Goal: Transaction & Acquisition: Purchase product/service

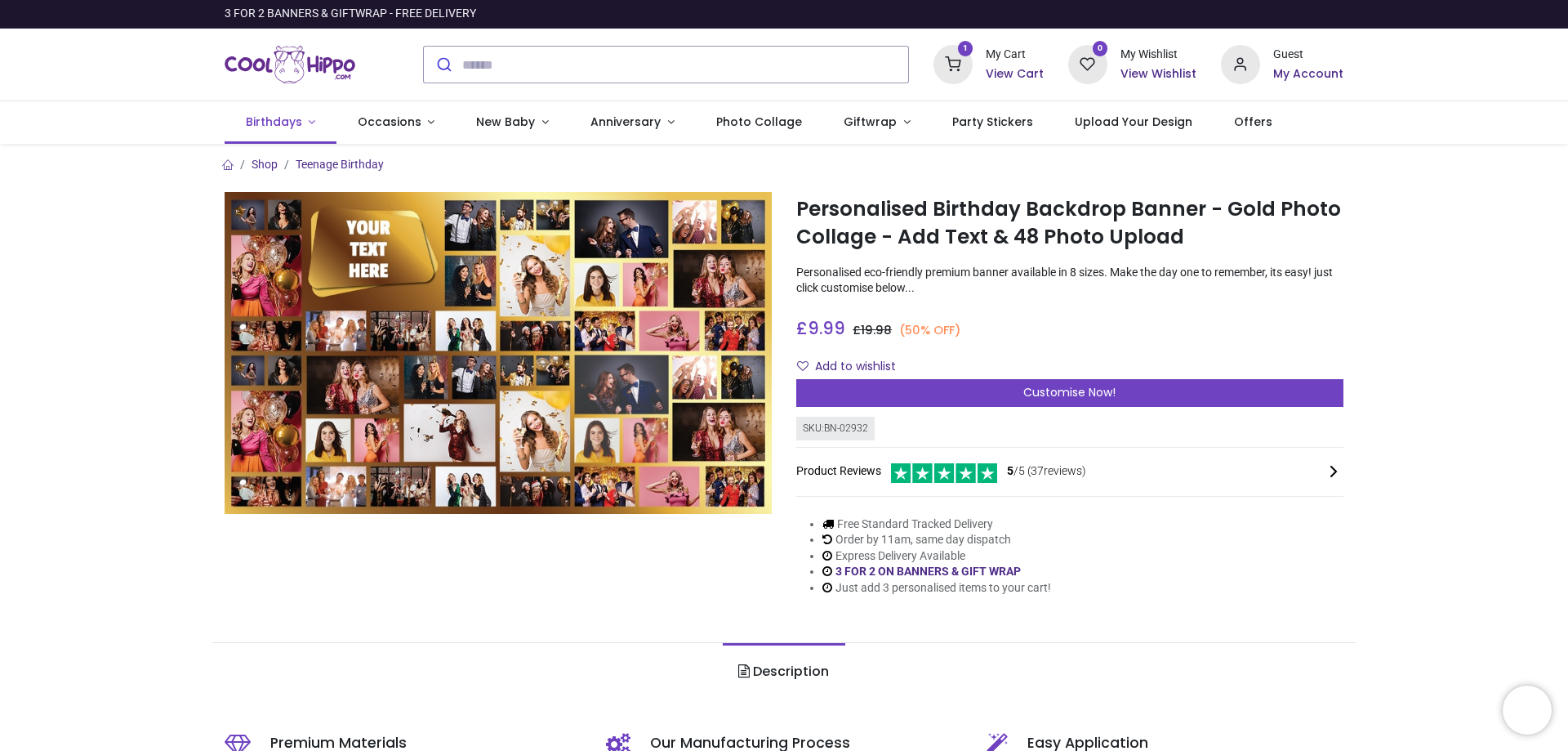
click at [280, 121] on span "Birthdays" at bounding box center [274, 121] width 57 height 16
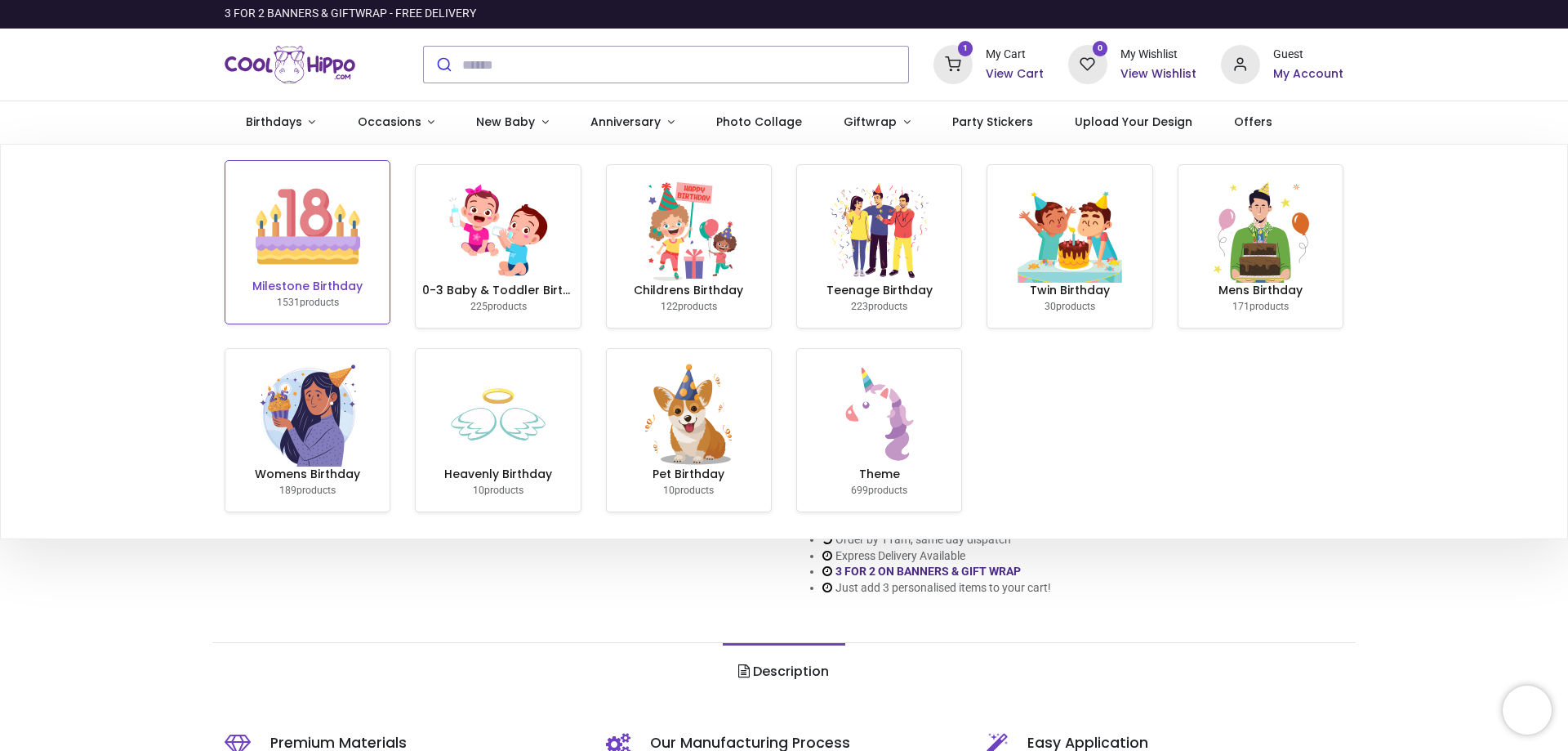
click at [307, 226] on img at bounding box center [307, 225] width 104 height 104
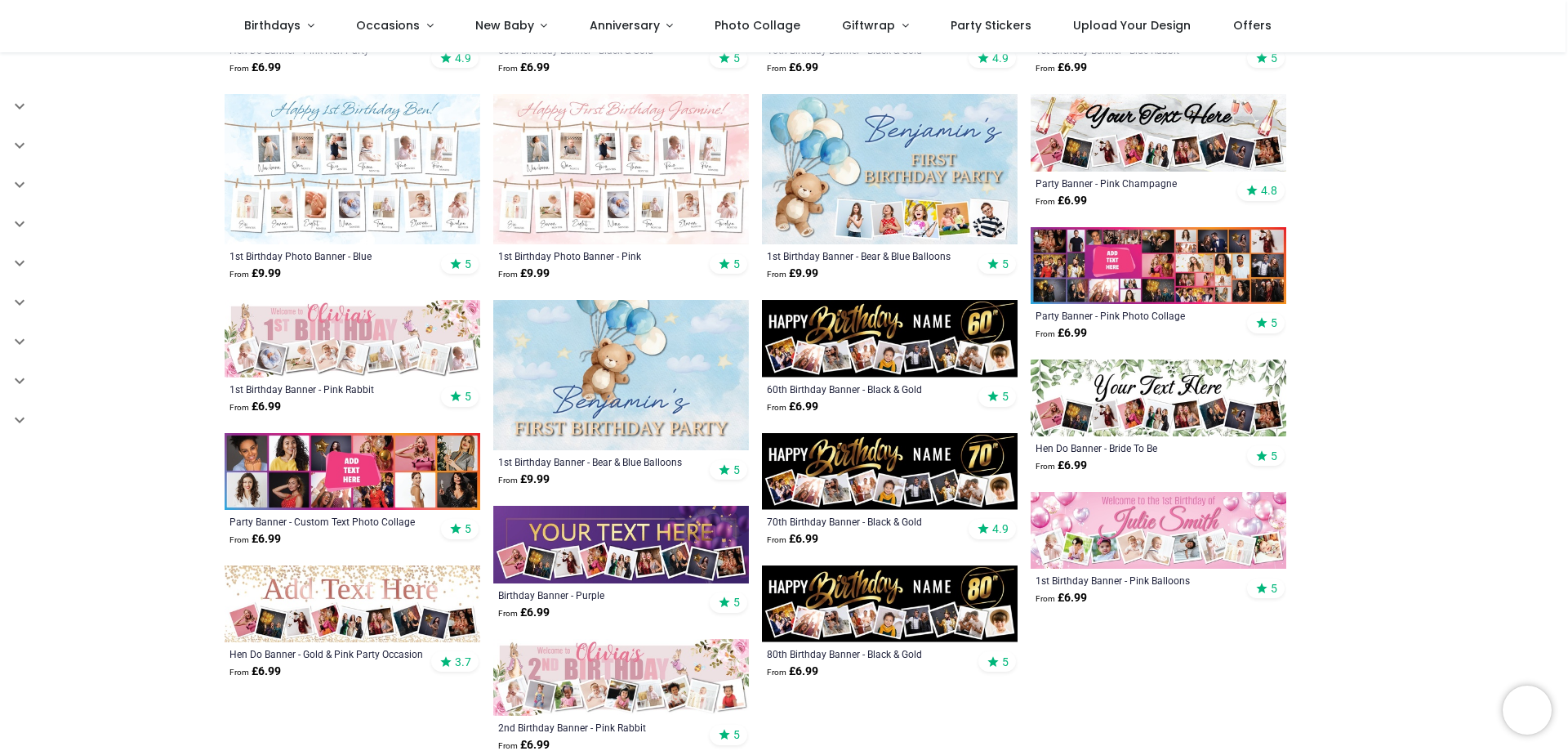
scroll to position [735, 0]
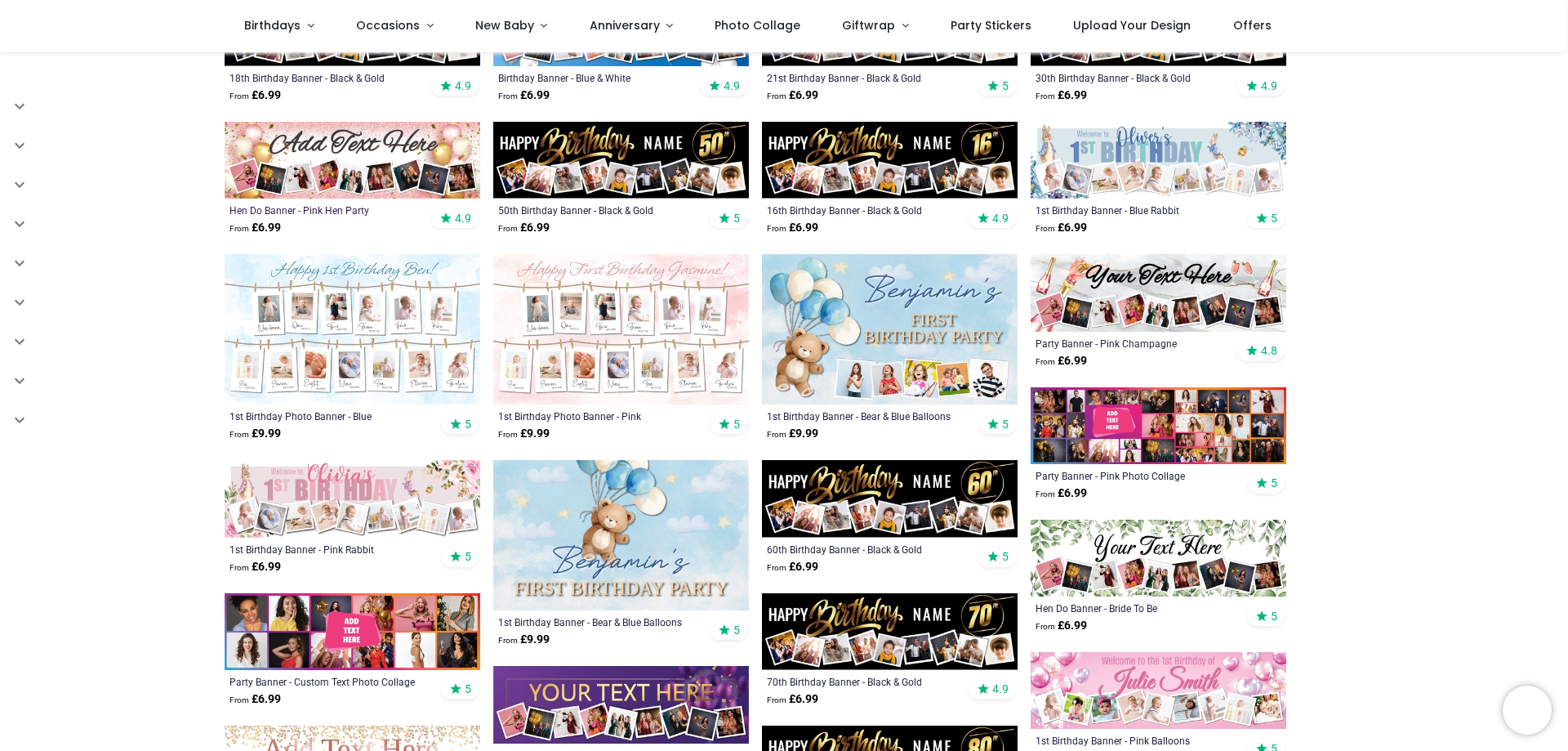
scroll to position [327, 0]
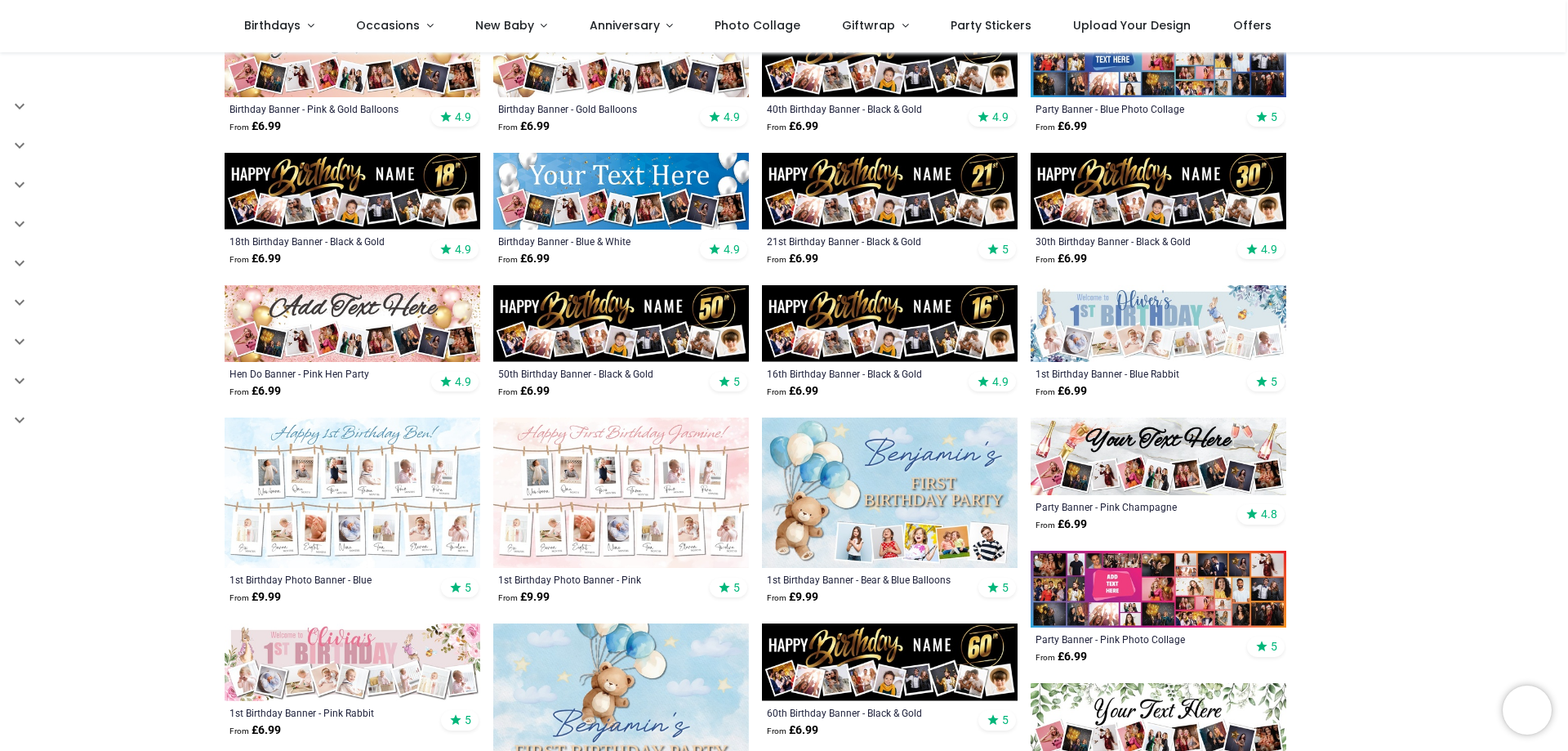
click at [388, 185] on img at bounding box center [352, 191] width 255 height 76
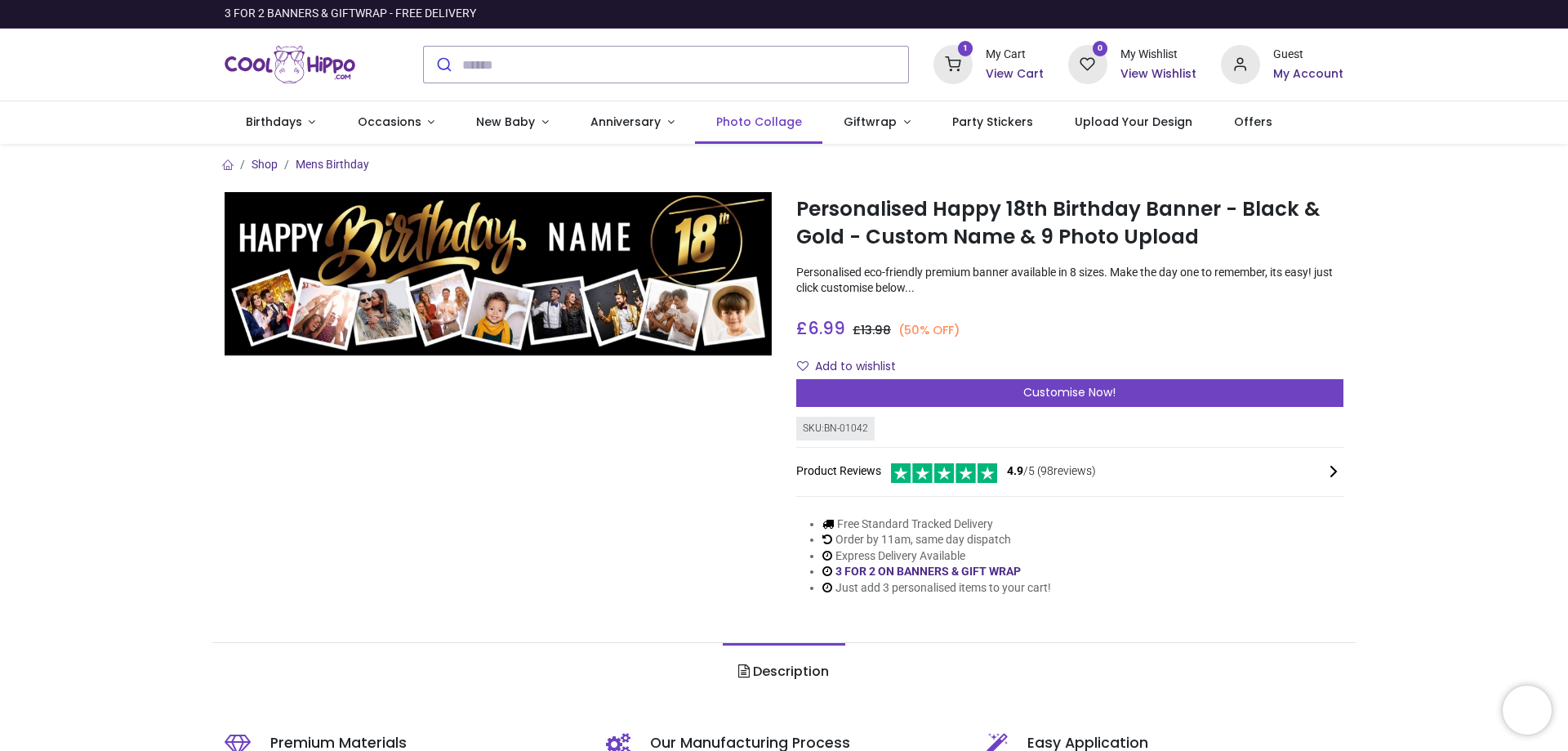
click at [724, 125] on span "Photo Collage" at bounding box center [759, 121] width 85 height 16
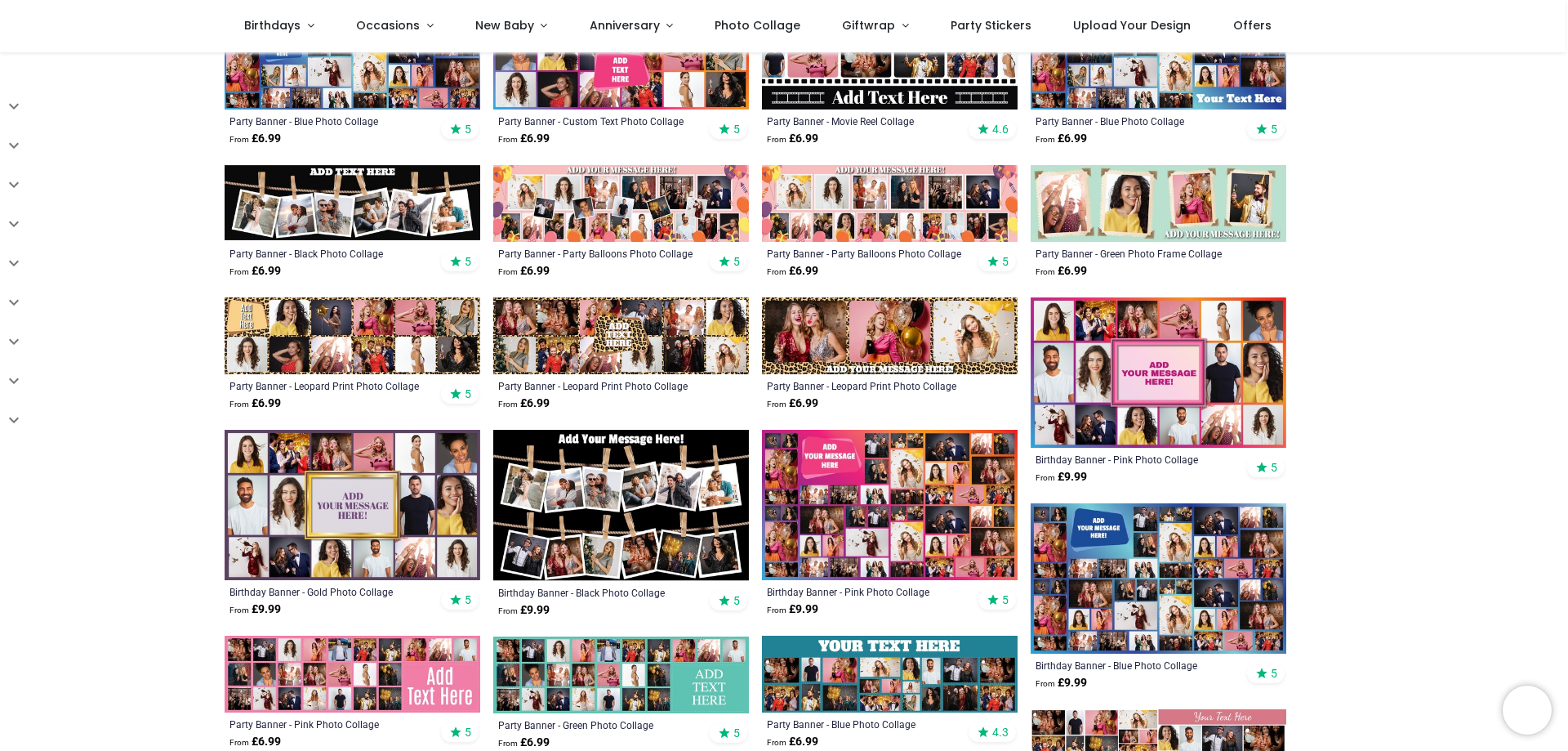
scroll to position [572, 0]
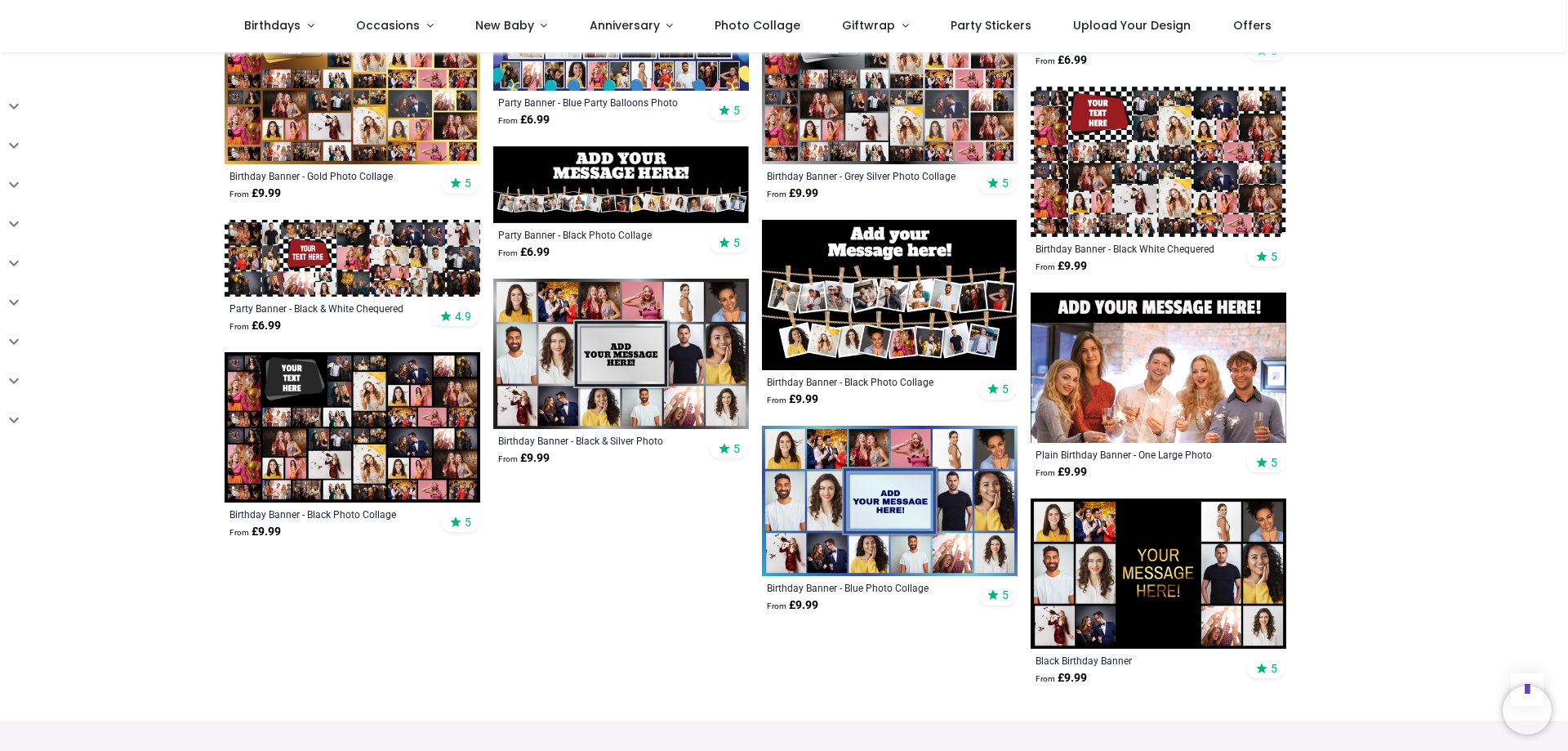
scroll to position [1470, 0]
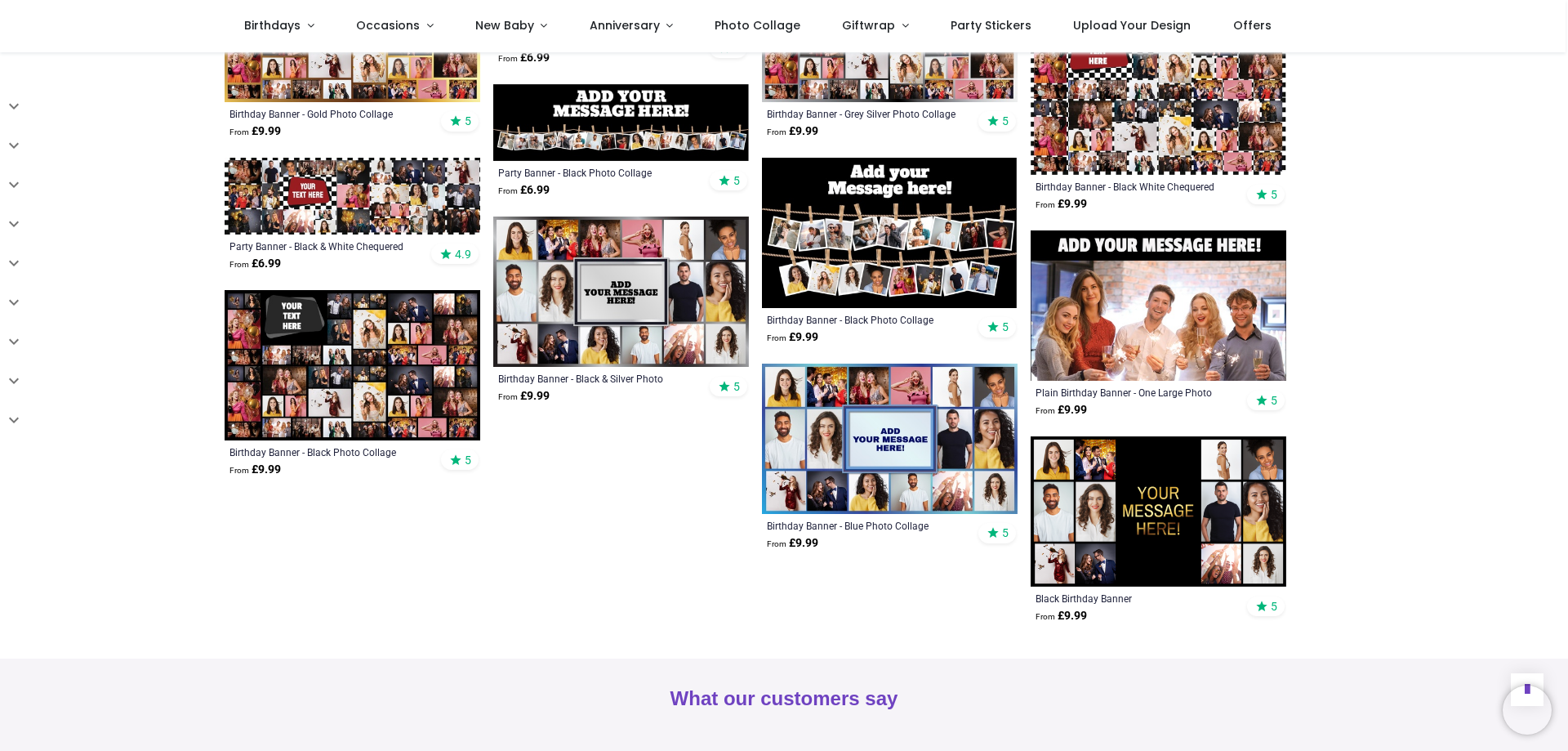
click at [388, 340] on img at bounding box center [352, 365] width 255 height 150
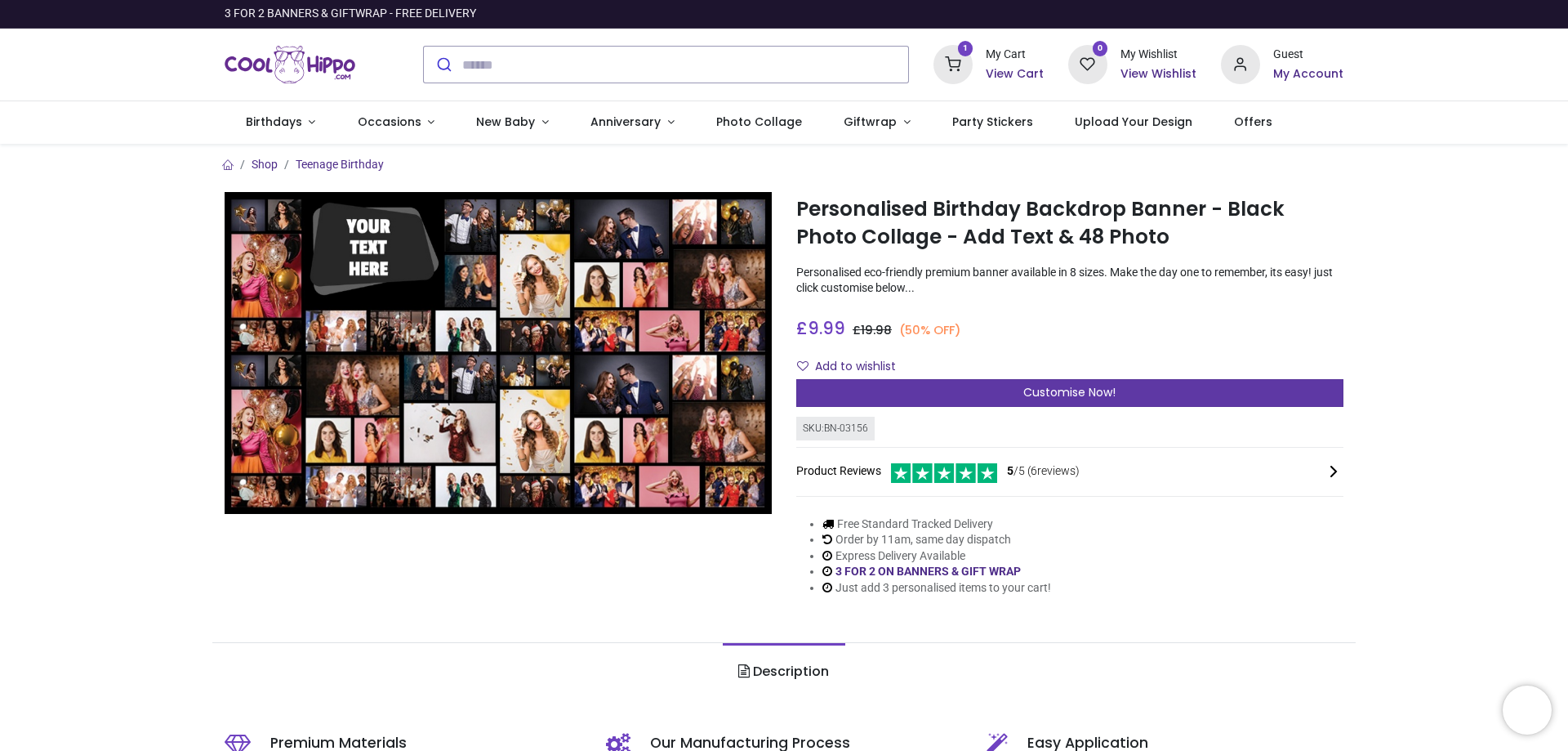
click at [1168, 393] on div "Customise Now!" at bounding box center [1069, 393] width 547 height 28
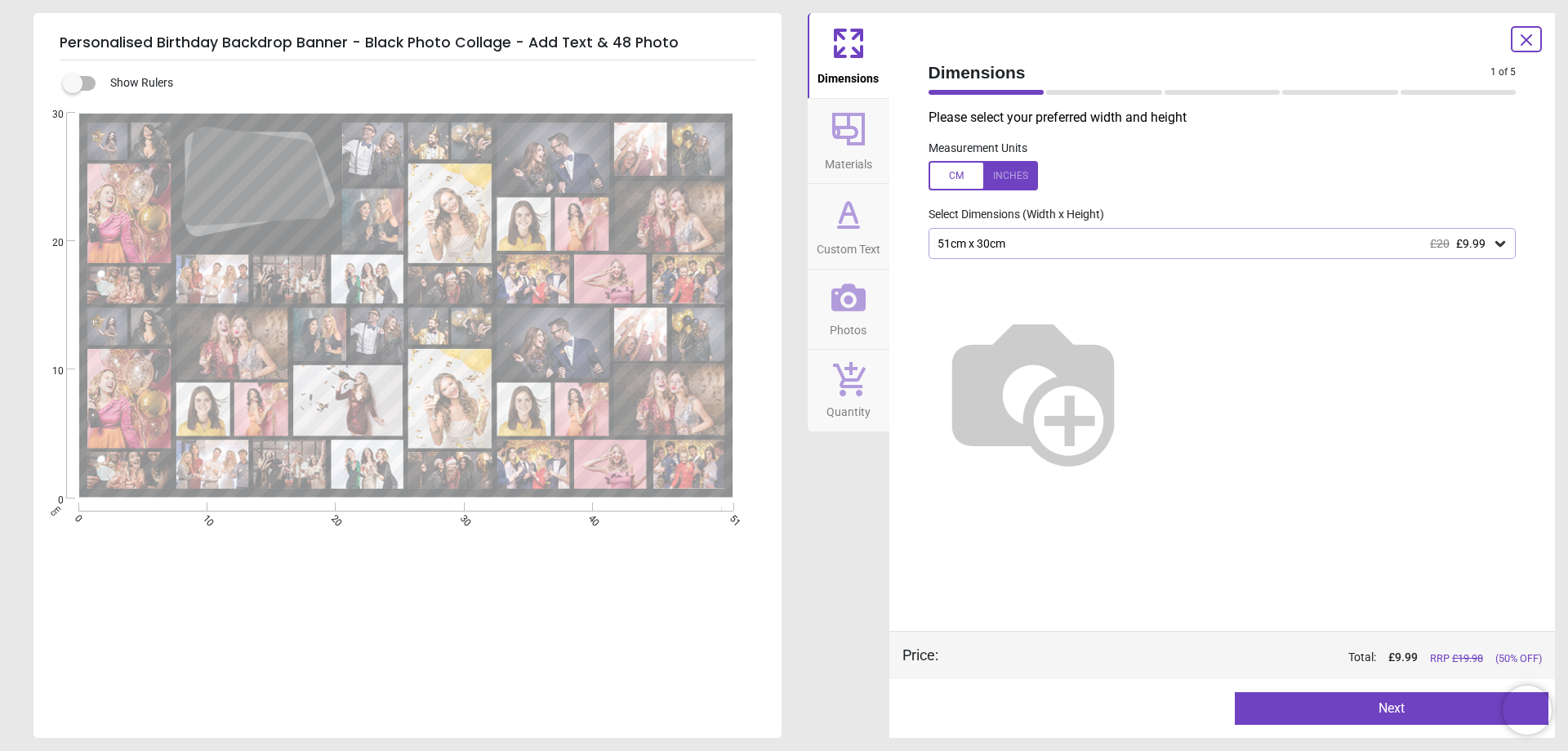
click at [1498, 241] on icon at bounding box center [1499, 243] width 16 height 16
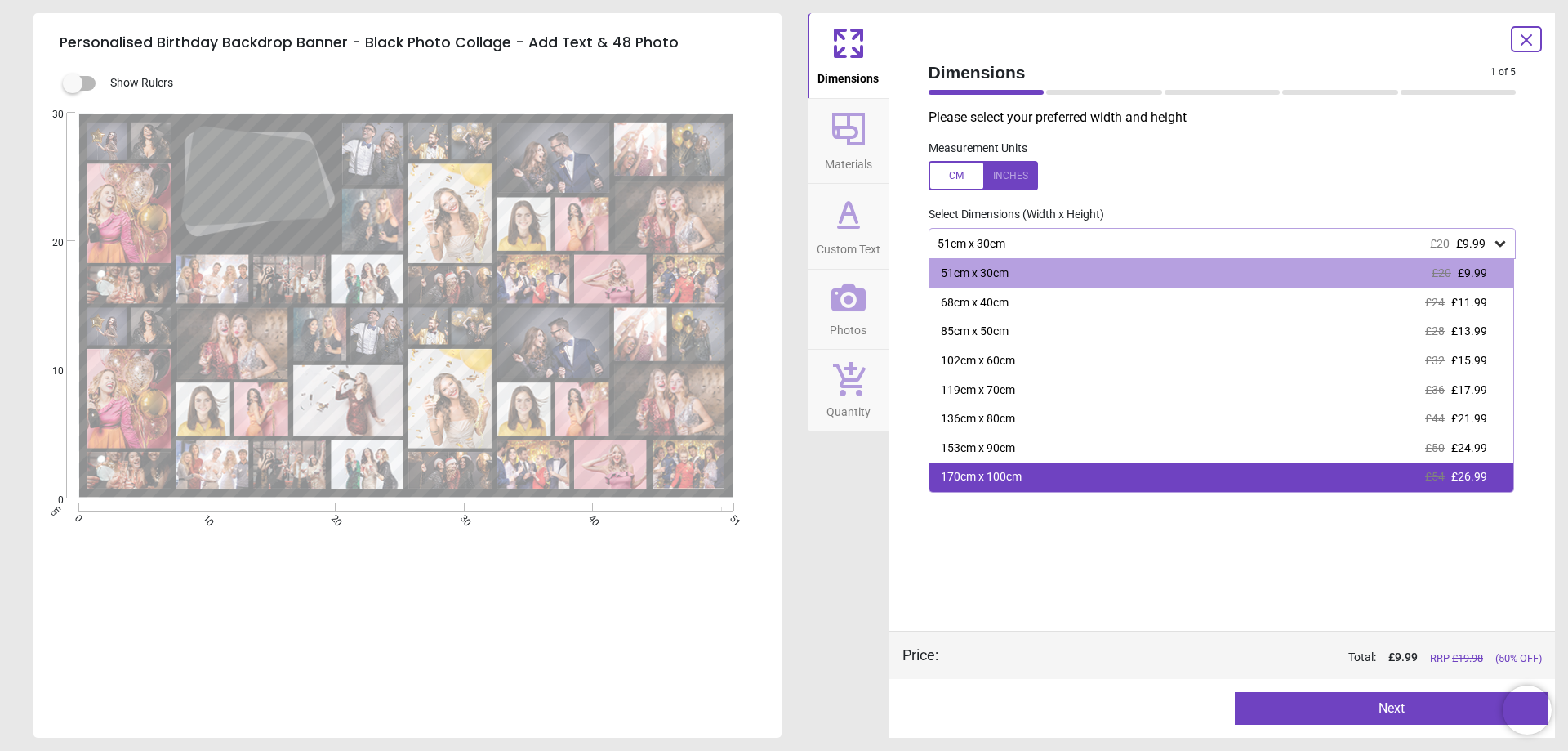
click at [1189, 467] on div "170cm x 100cm £54 £26.99" at bounding box center [1221, 477] width 585 height 30
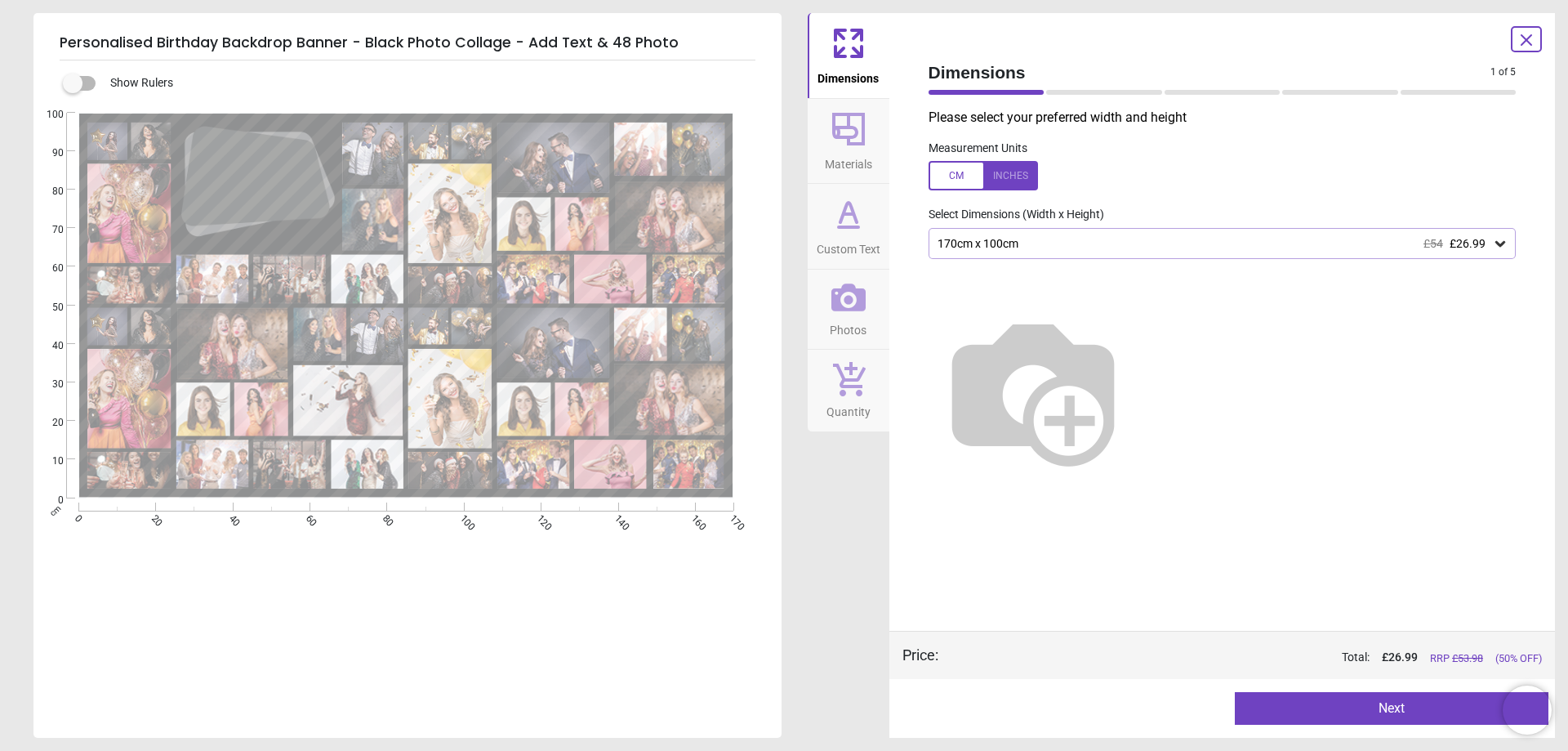
click at [1387, 707] on button "Next" at bounding box center [1391, 708] width 314 height 33
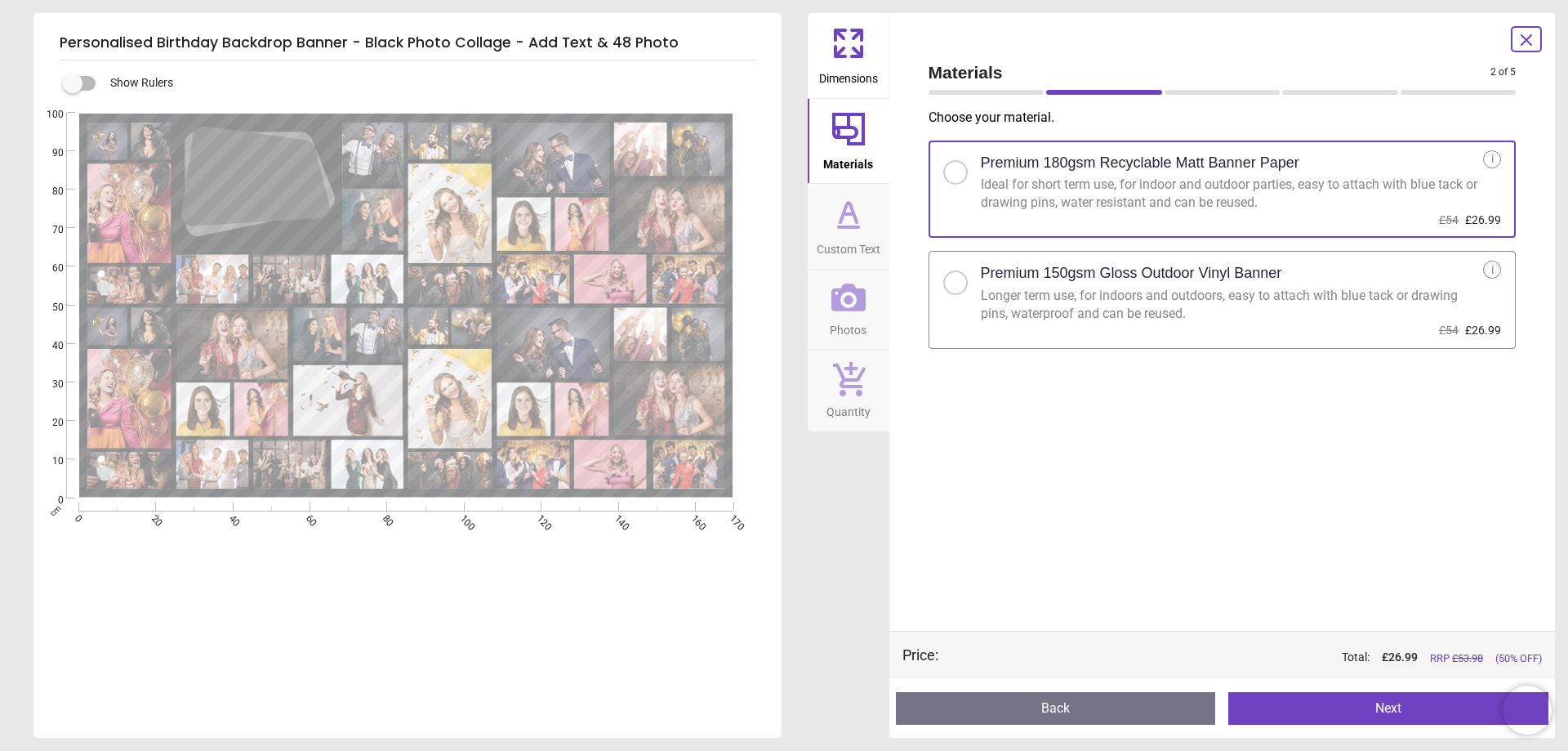
click at [1390, 707] on button "Next" at bounding box center [1388, 708] width 320 height 33
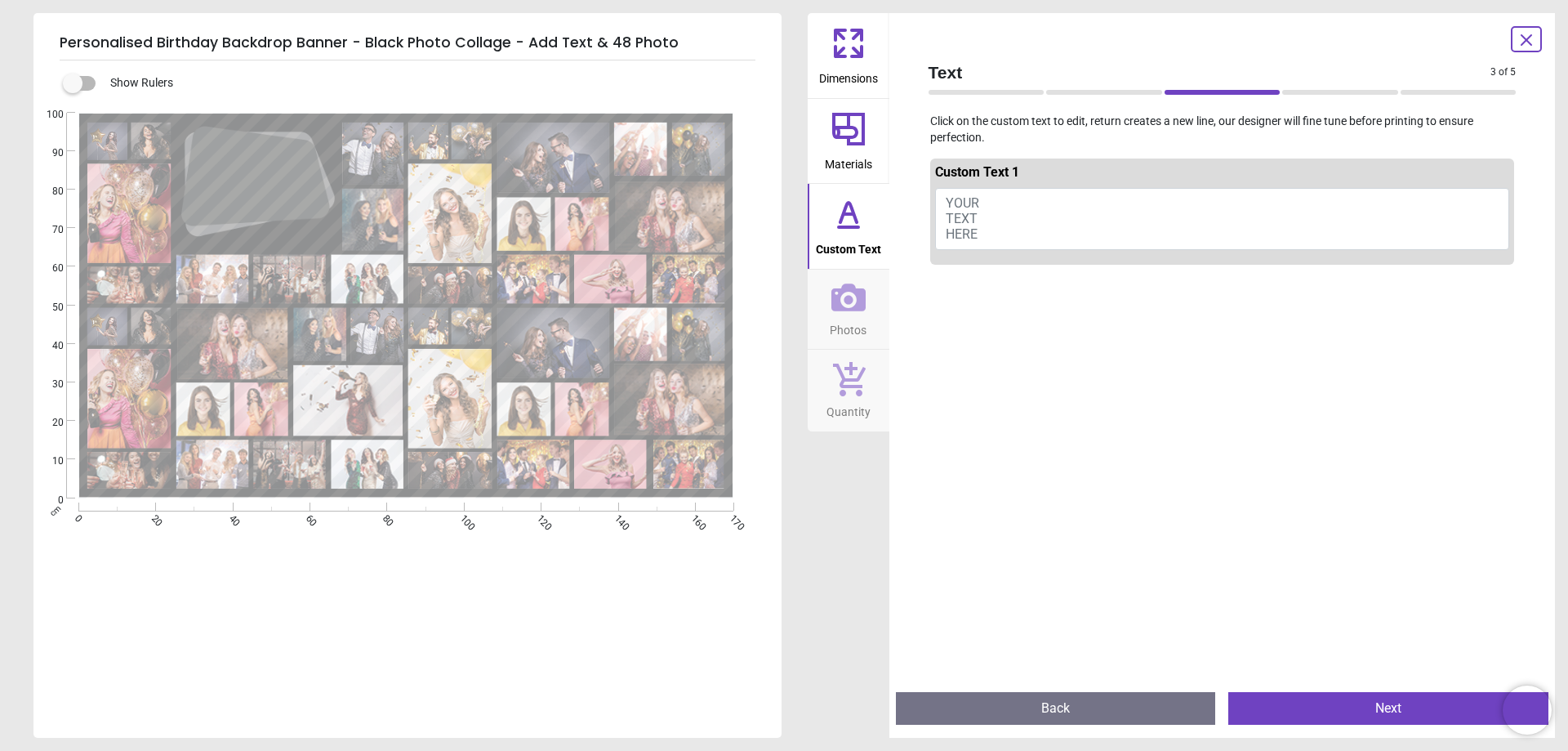
drag, startPoint x: 1018, startPoint y: 202, endPoint x: 921, endPoint y: 203, distance: 97.0
click at [921, 203] on div "Custom Text 1 YOUR TEXT HERE" at bounding box center [1222, 414] width 614 height 527
click at [1029, 226] on button "YOUR TEXT HERE" at bounding box center [1222, 219] width 575 height 62
click at [256, 166] on textarea at bounding box center [250, 178] width 118 height 25
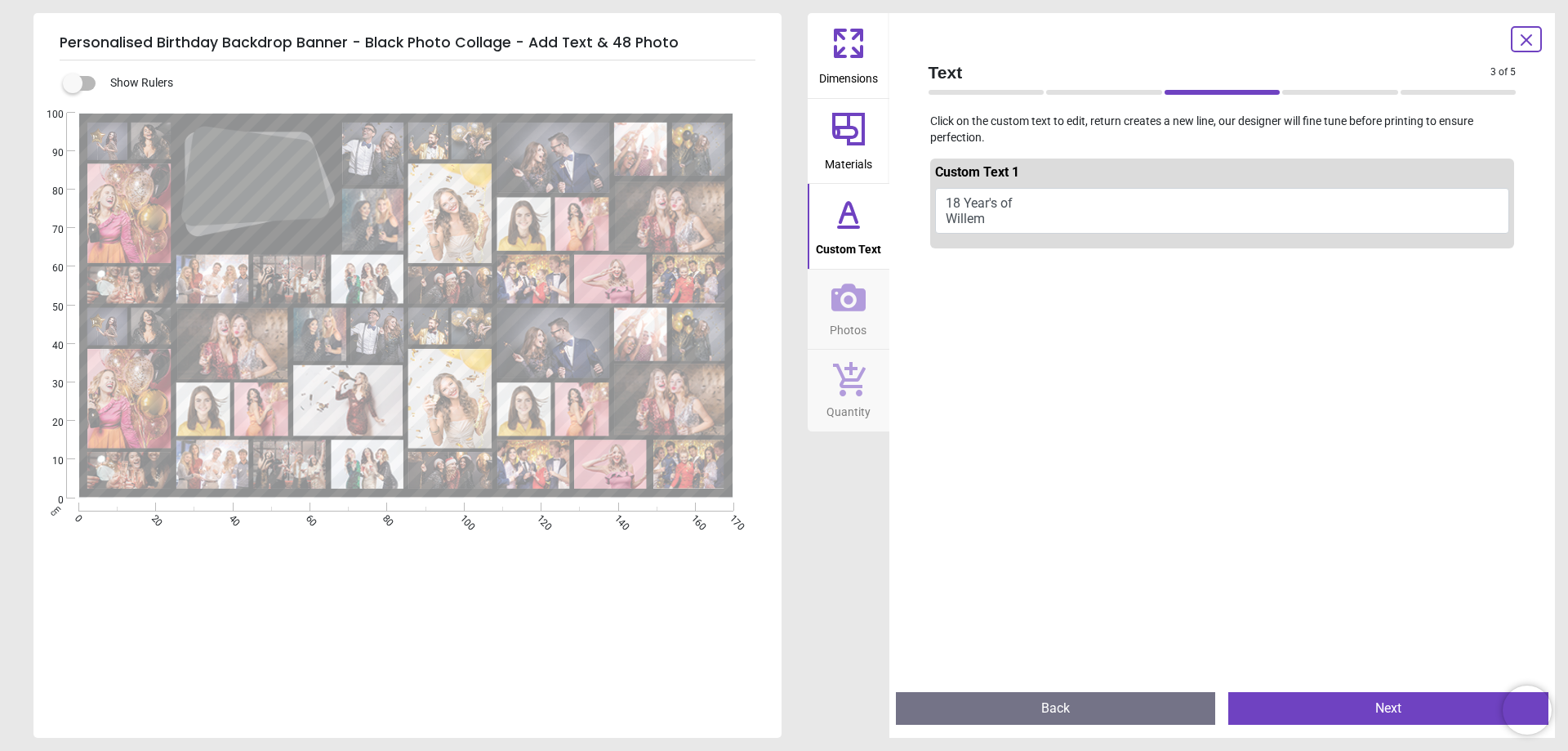
scroll to position [2, 0]
type textarea "**********"
click at [1340, 705] on button "Next" at bounding box center [1388, 708] width 320 height 33
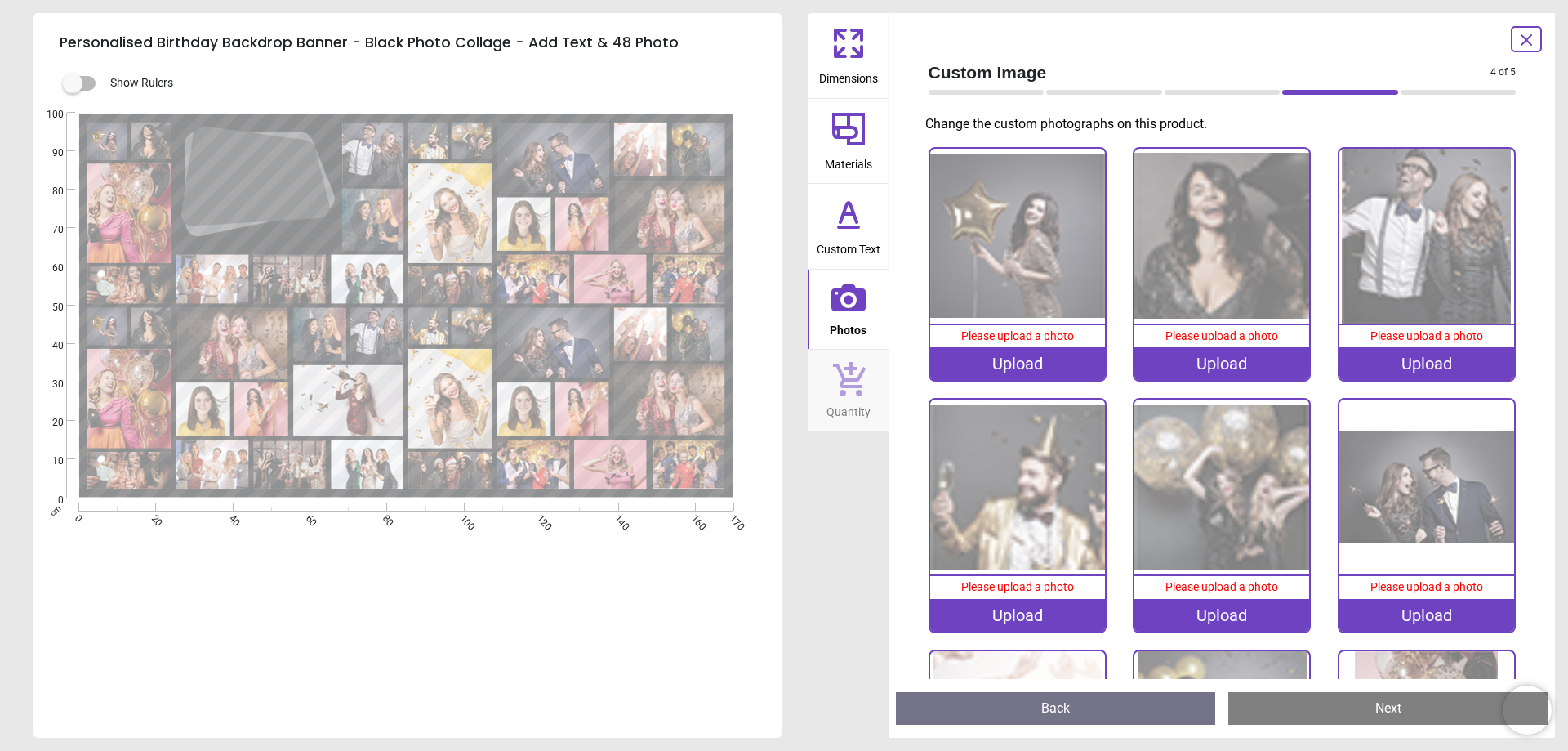
click at [1003, 357] on div "Upload" at bounding box center [1018, 363] width 175 height 33
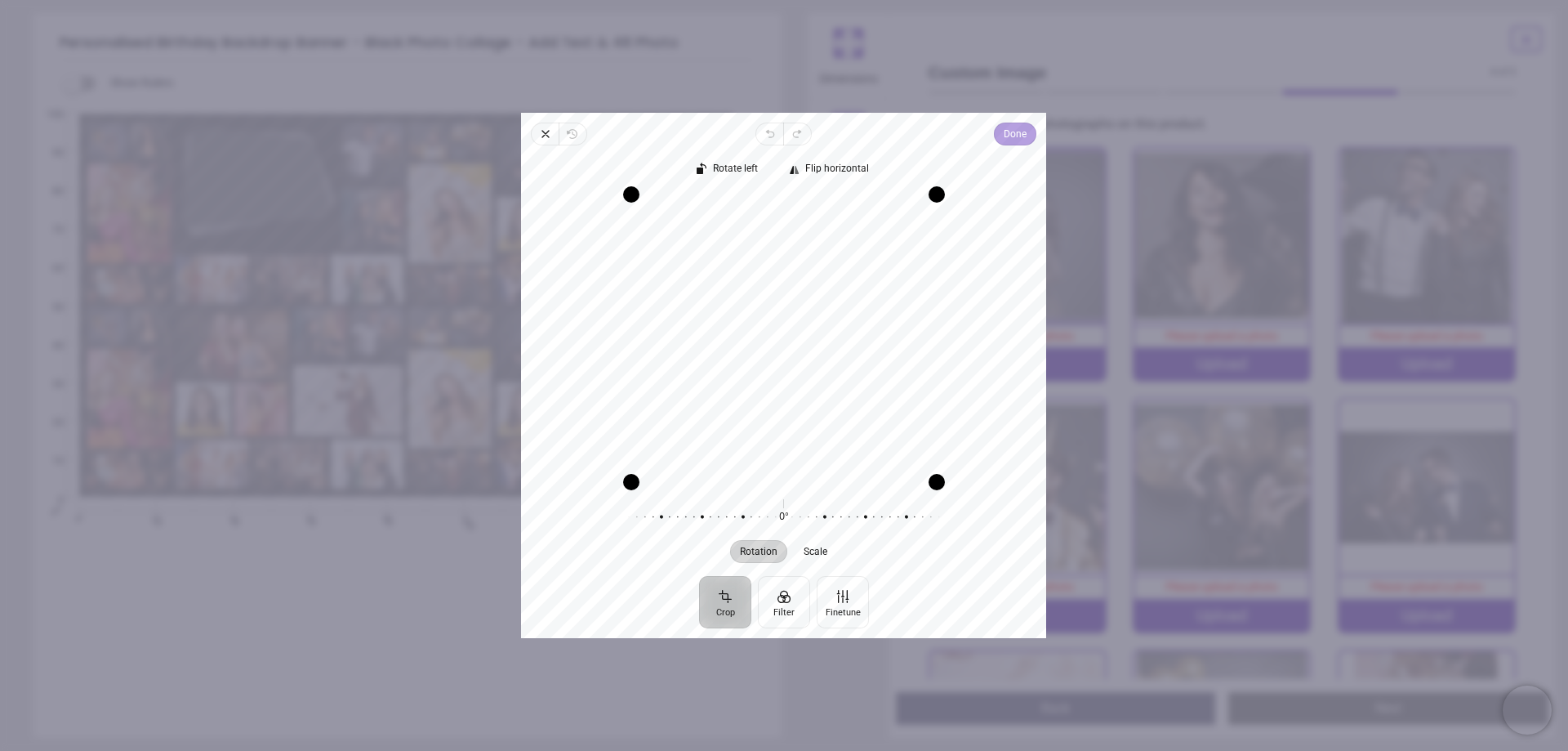
click at [1009, 136] on span "Done" at bounding box center [1015, 134] width 23 height 20
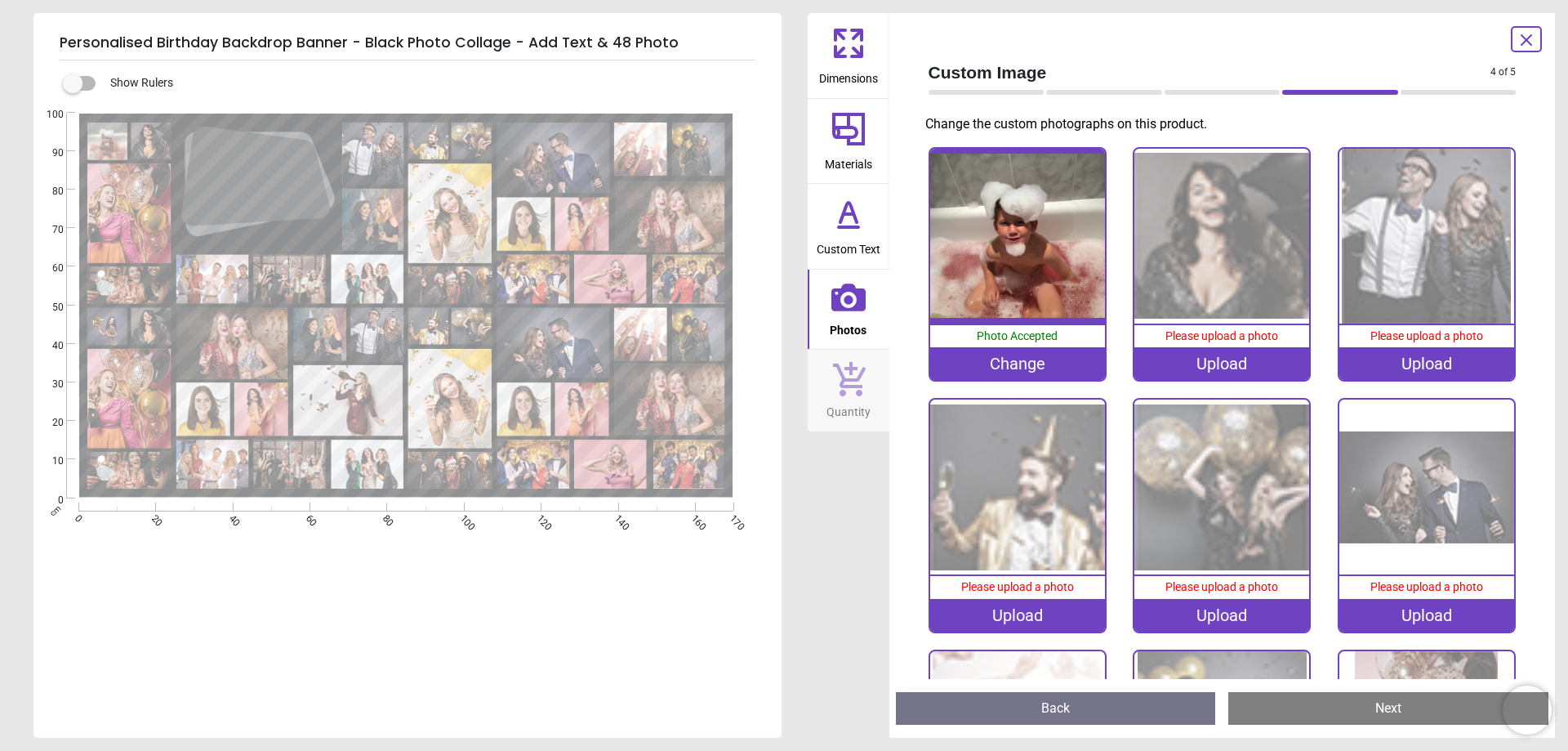
click at [1191, 358] on div "Upload" at bounding box center [1221, 363] width 175 height 33
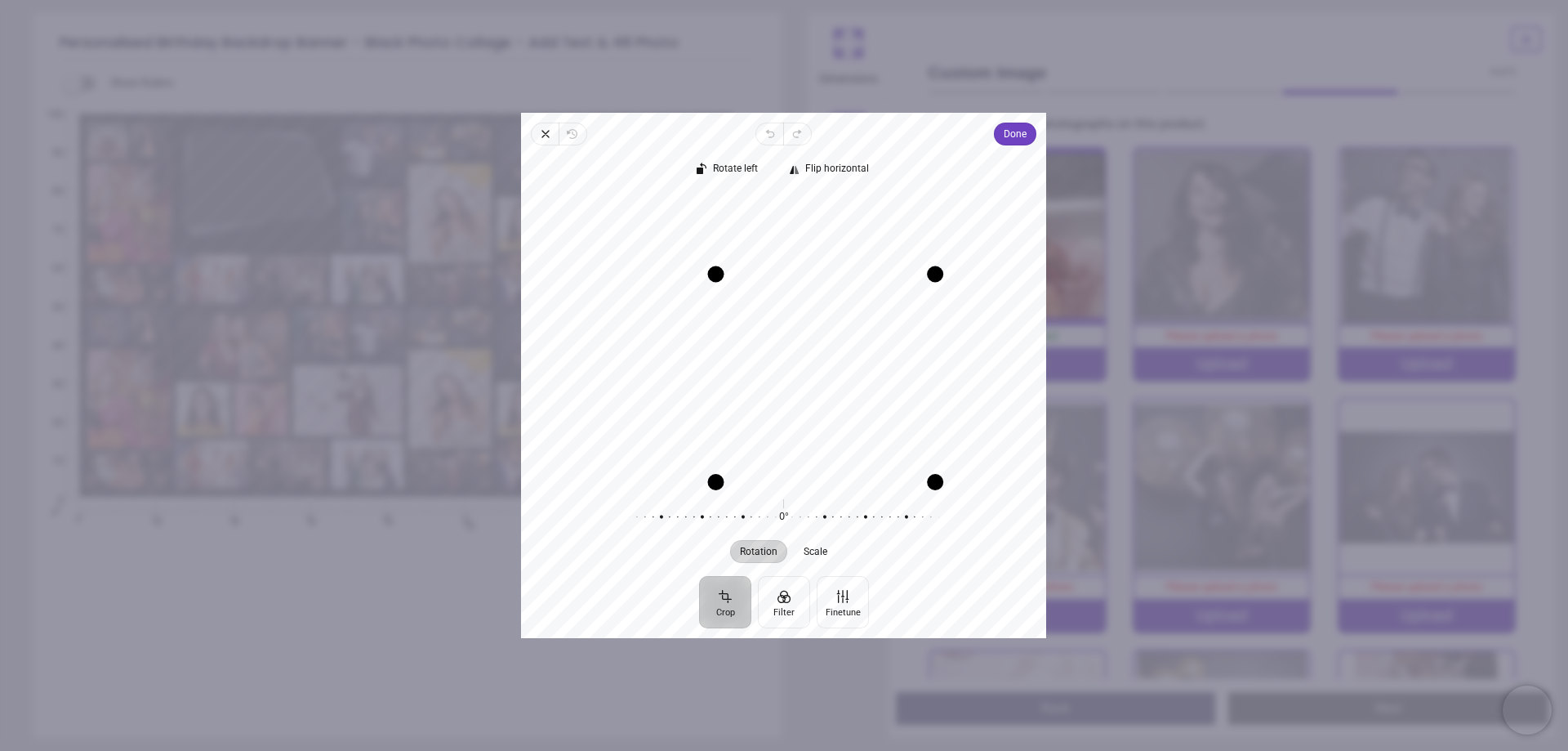
drag, startPoint x: 634, startPoint y: 200, endPoint x: 693, endPoint y: 308, distance: 123.1
click at [693, 308] on div "Recenter" at bounding box center [784, 337] width 499 height 287
drag, startPoint x: 933, startPoint y: 278, endPoint x: 899, endPoint y: 286, distance: 34.9
click at [899, 286] on div "Recenter" at bounding box center [784, 337] width 499 height 287
click at [1000, 134] on button "Done" at bounding box center [1016, 133] width 43 height 23
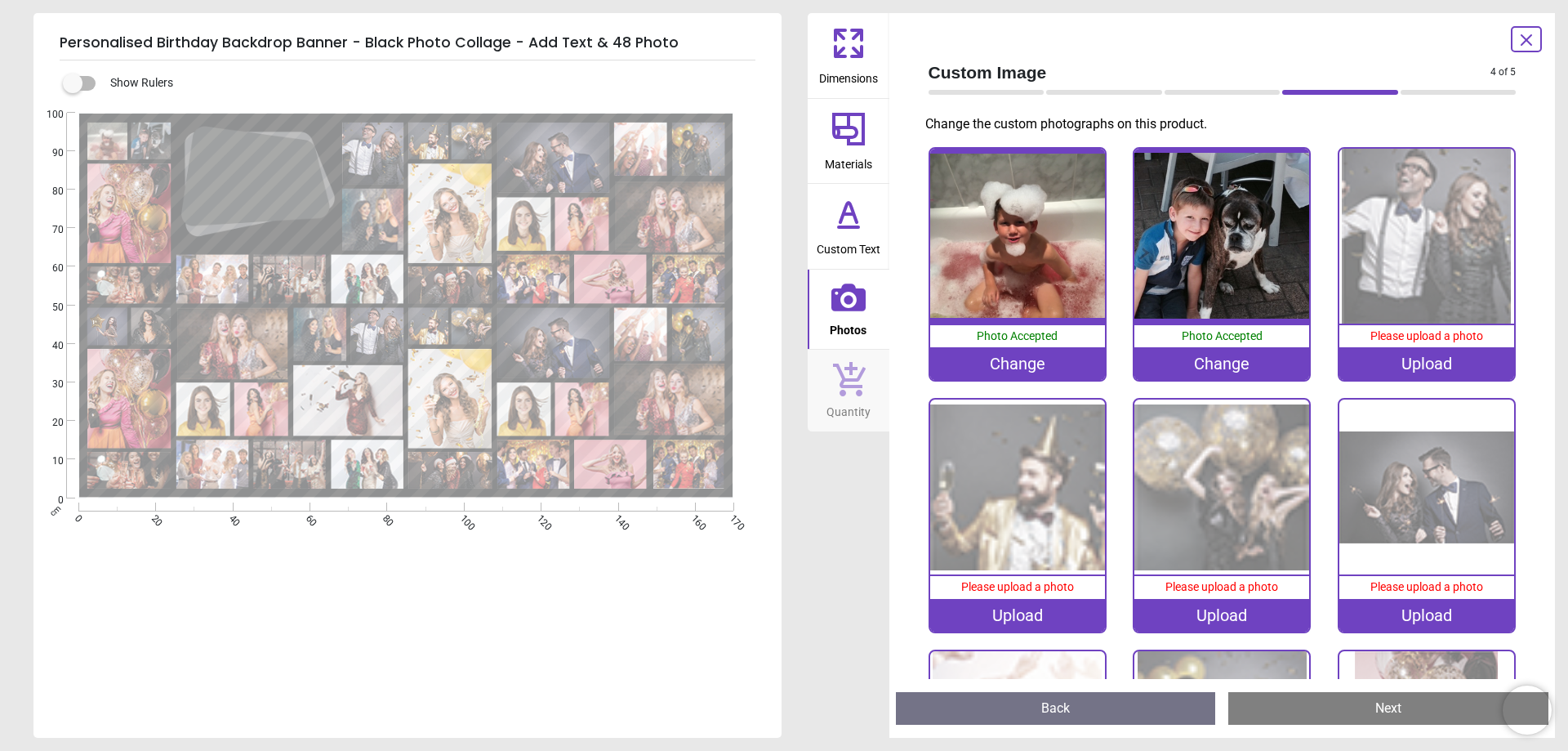
click at [1404, 363] on div "Upload" at bounding box center [1427, 363] width 175 height 33
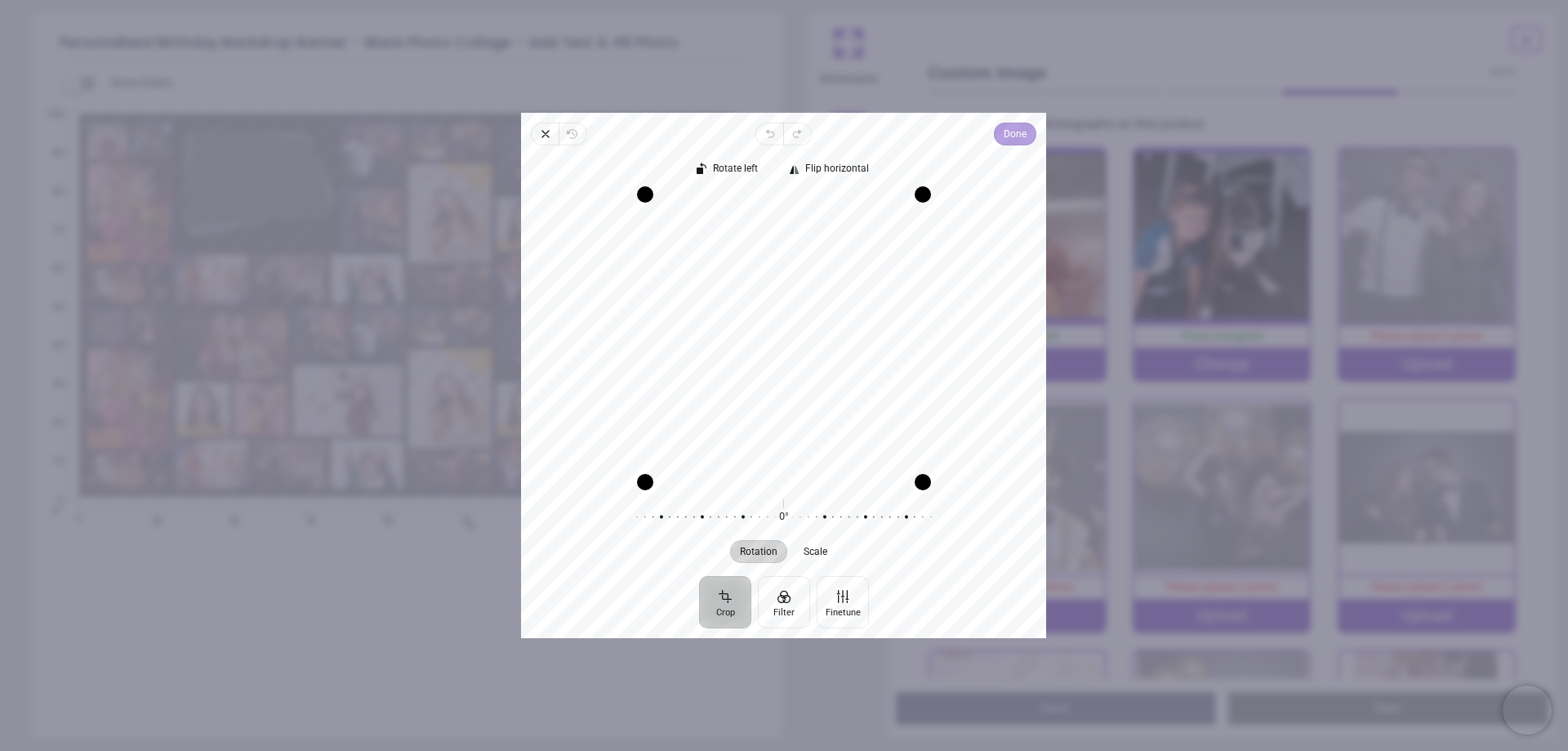
click at [1021, 130] on span "Done" at bounding box center [1015, 134] width 23 height 20
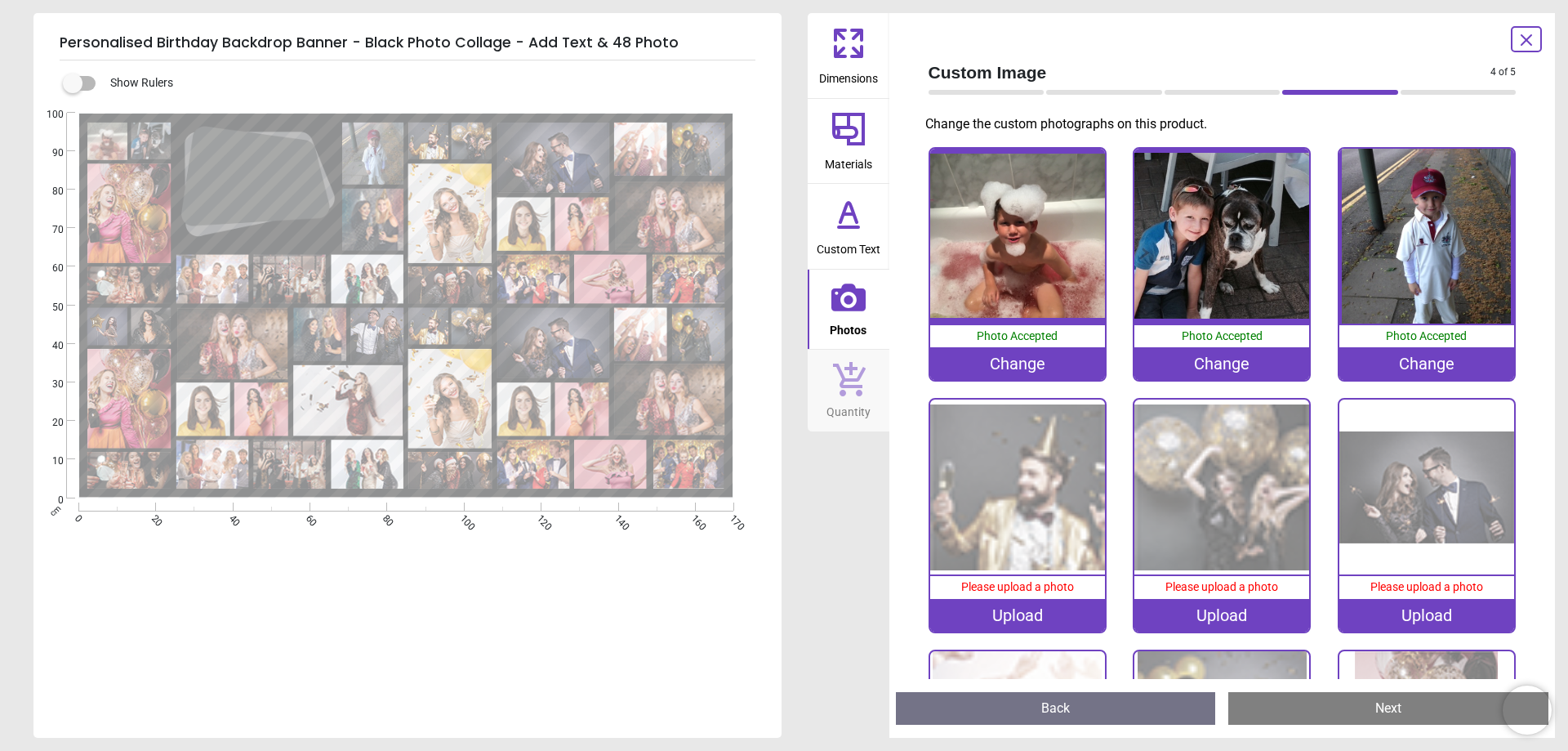
click at [1035, 606] on div "Upload" at bounding box center [1018, 615] width 175 height 33
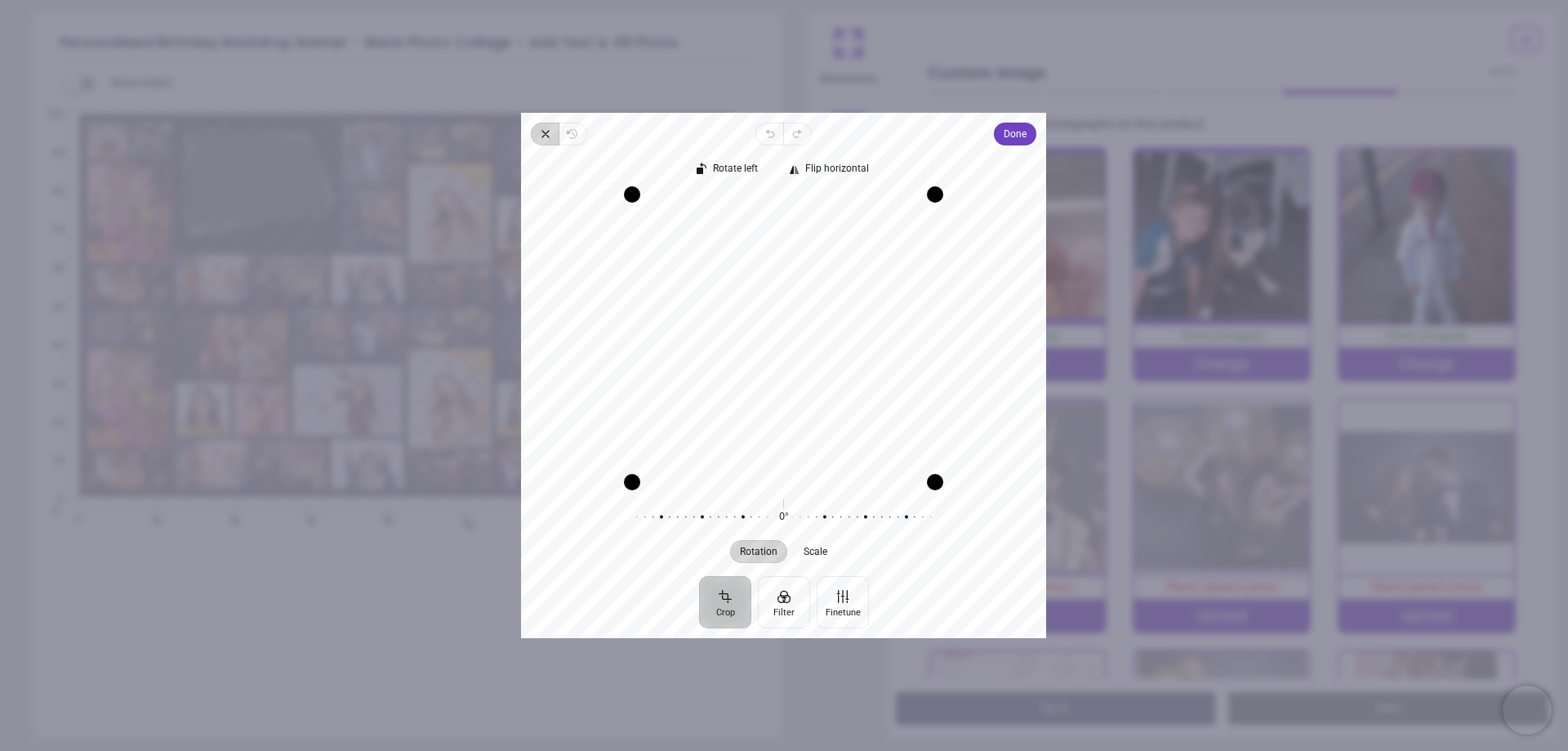
click at [539, 136] on icon "button" at bounding box center [545, 133] width 13 height 13
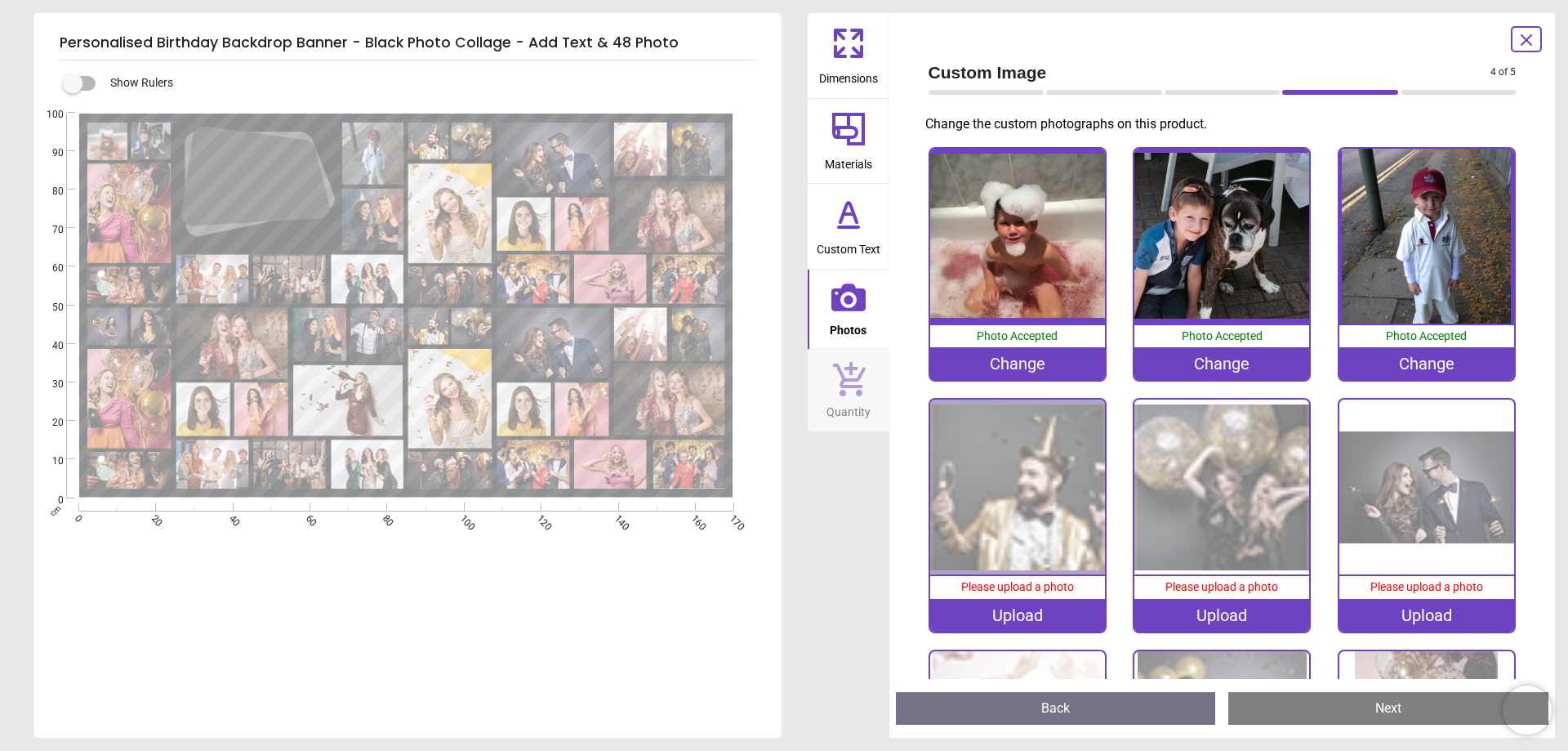
click at [1027, 608] on div "Upload" at bounding box center [1018, 615] width 175 height 33
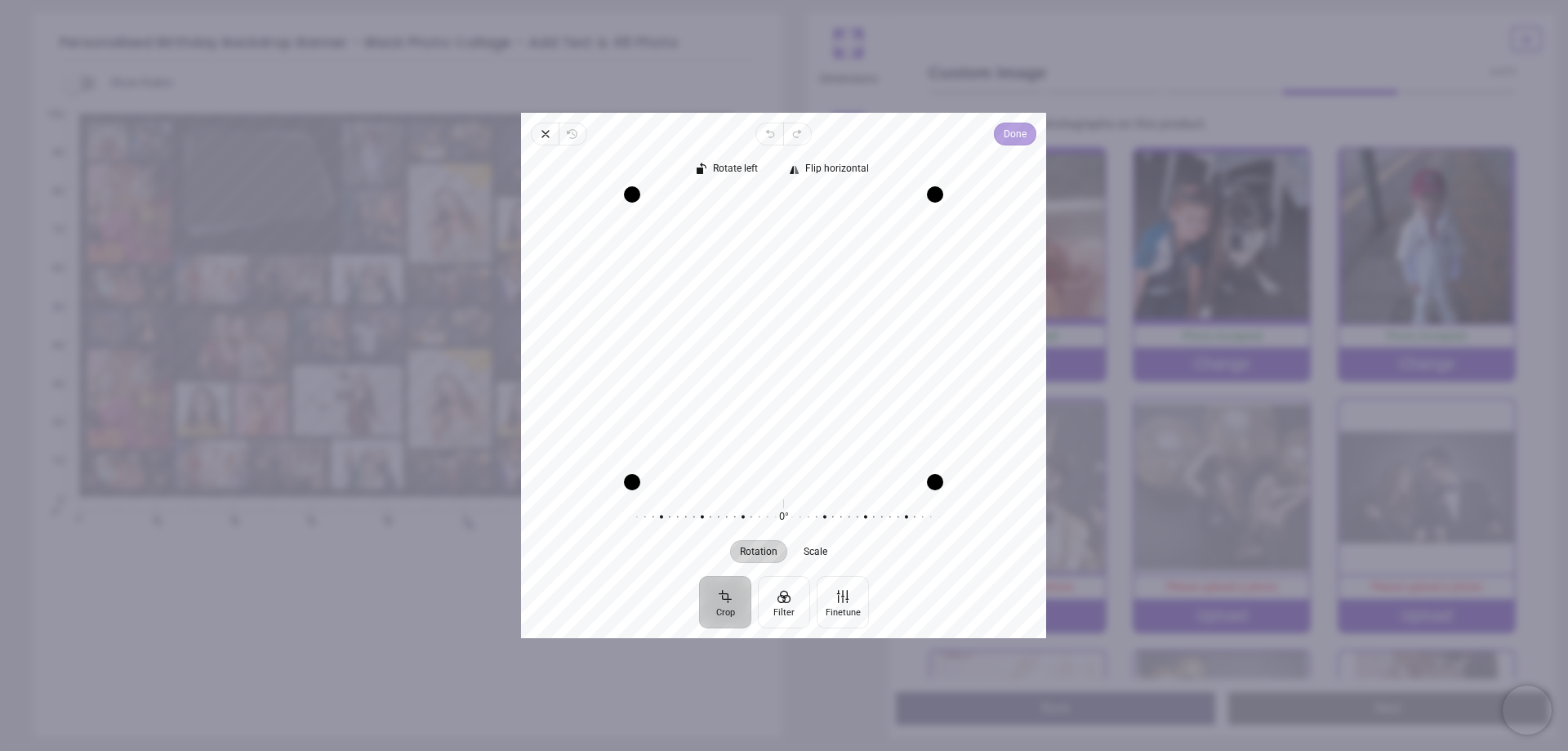
click at [1012, 133] on span "Done" at bounding box center [1015, 134] width 23 height 20
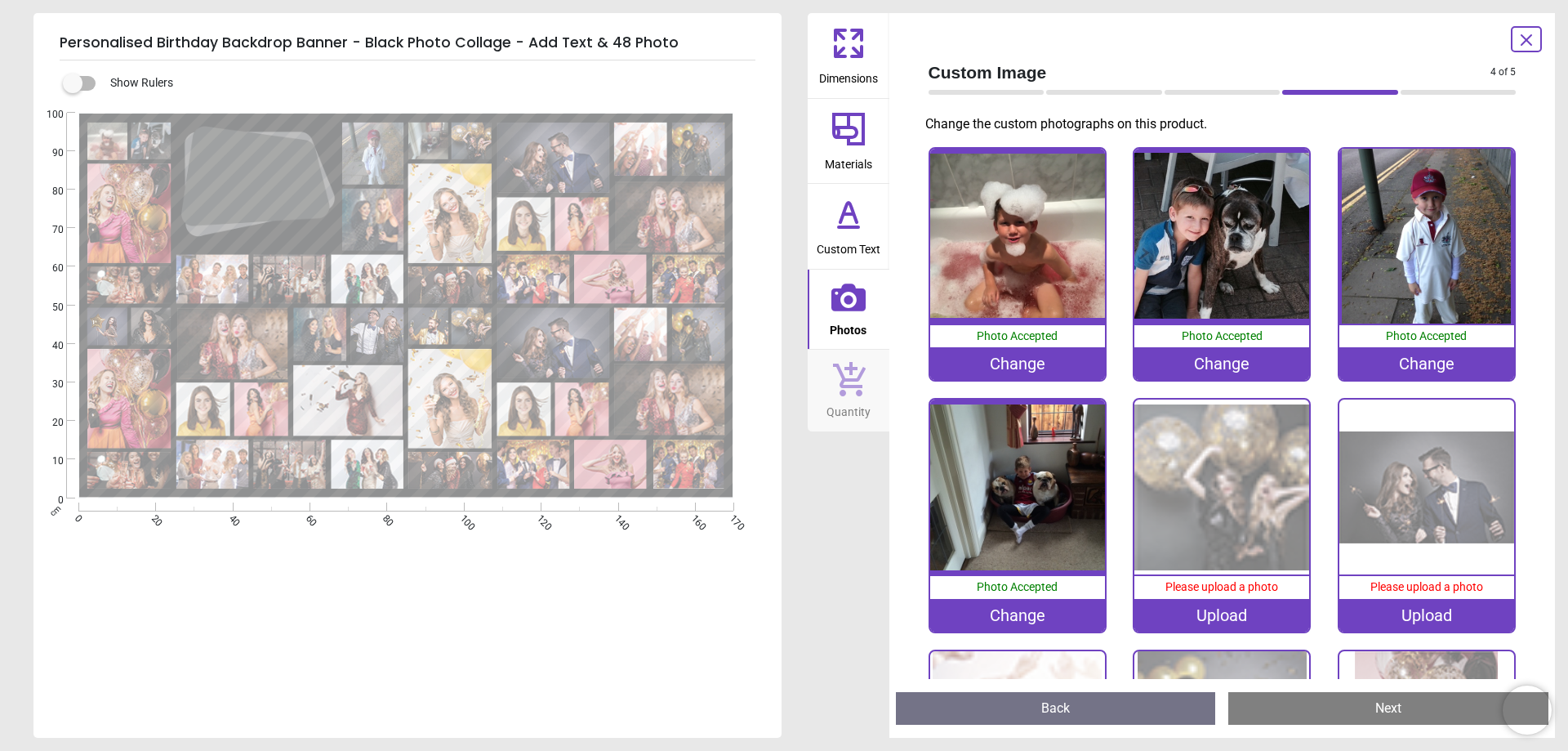
click at [1215, 465] on img at bounding box center [1221, 487] width 175 height 175
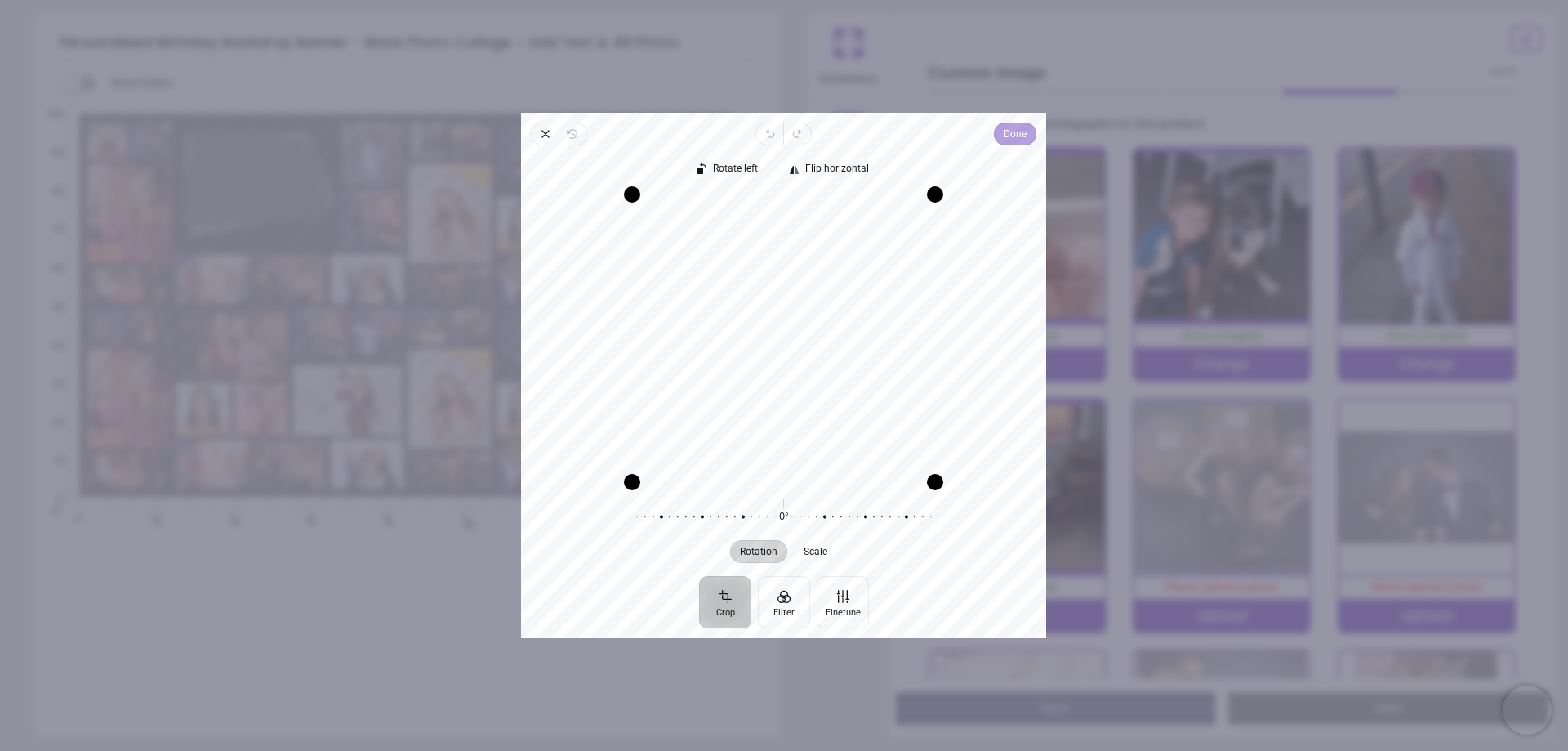
click at [1010, 136] on span "Done" at bounding box center [1015, 134] width 23 height 20
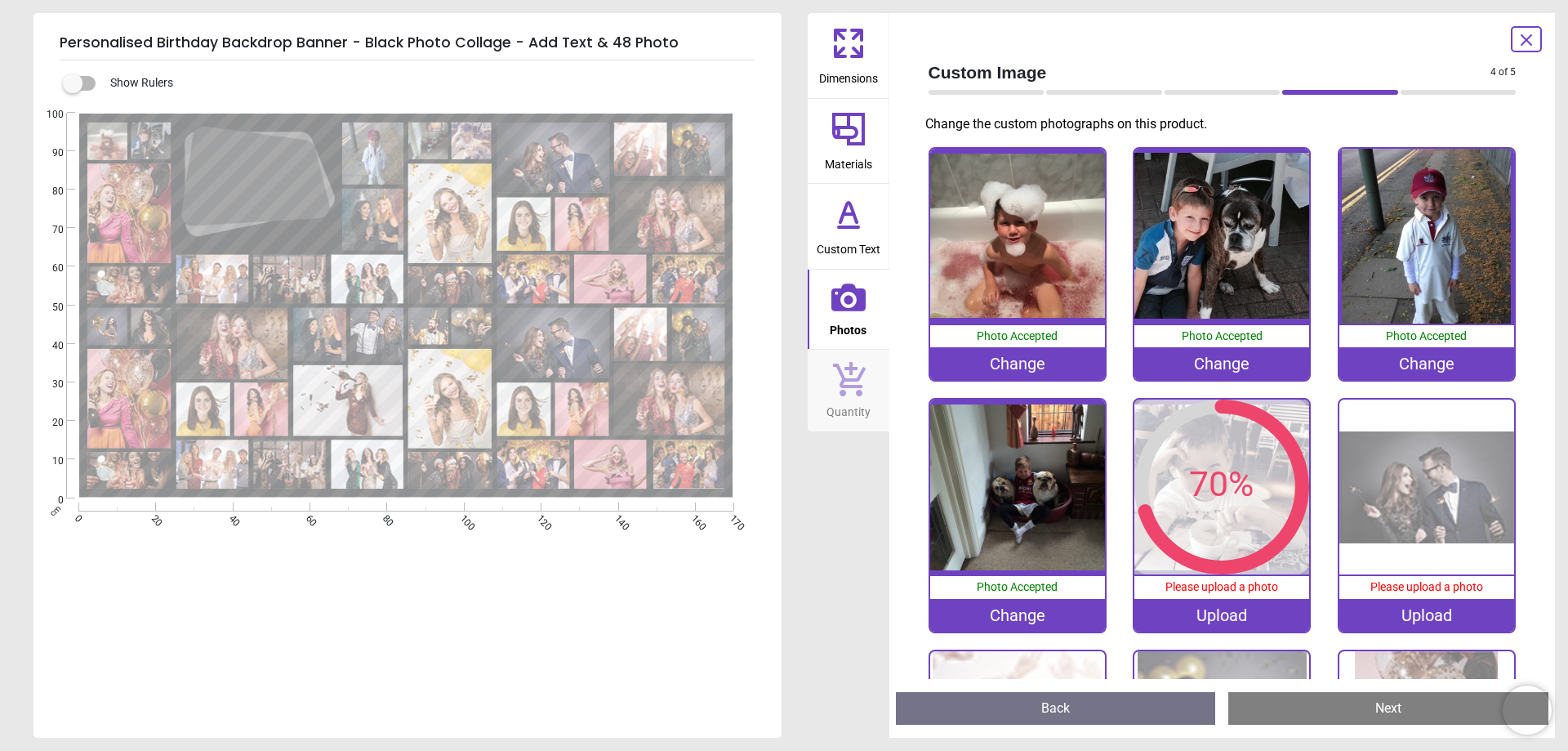
click at [1419, 485] on img at bounding box center [1427, 487] width 175 height 175
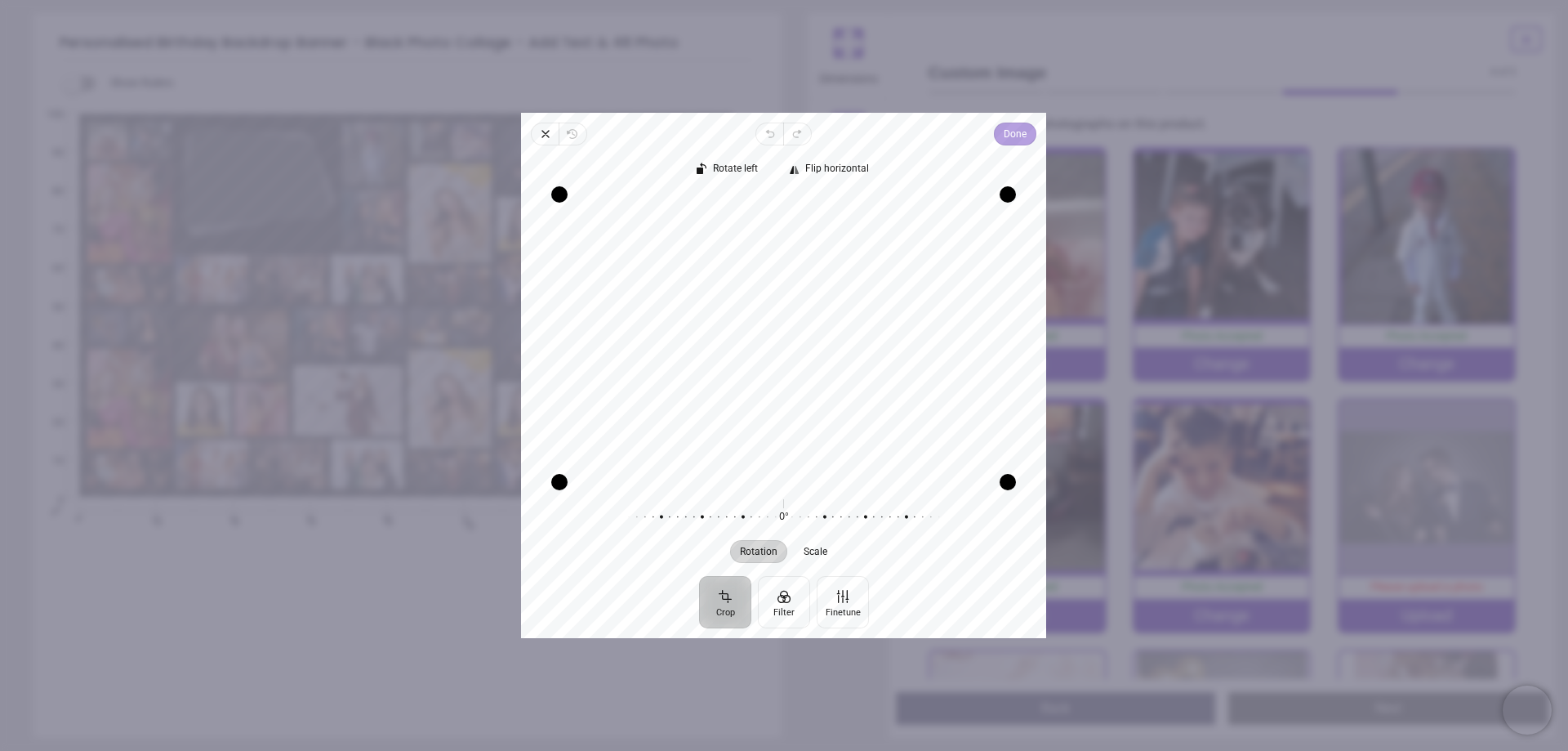
click at [1011, 132] on span "Done" at bounding box center [1015, 134] width 23 height 20
